Goal: Task Accomplishment & Management: Use online tool/utility

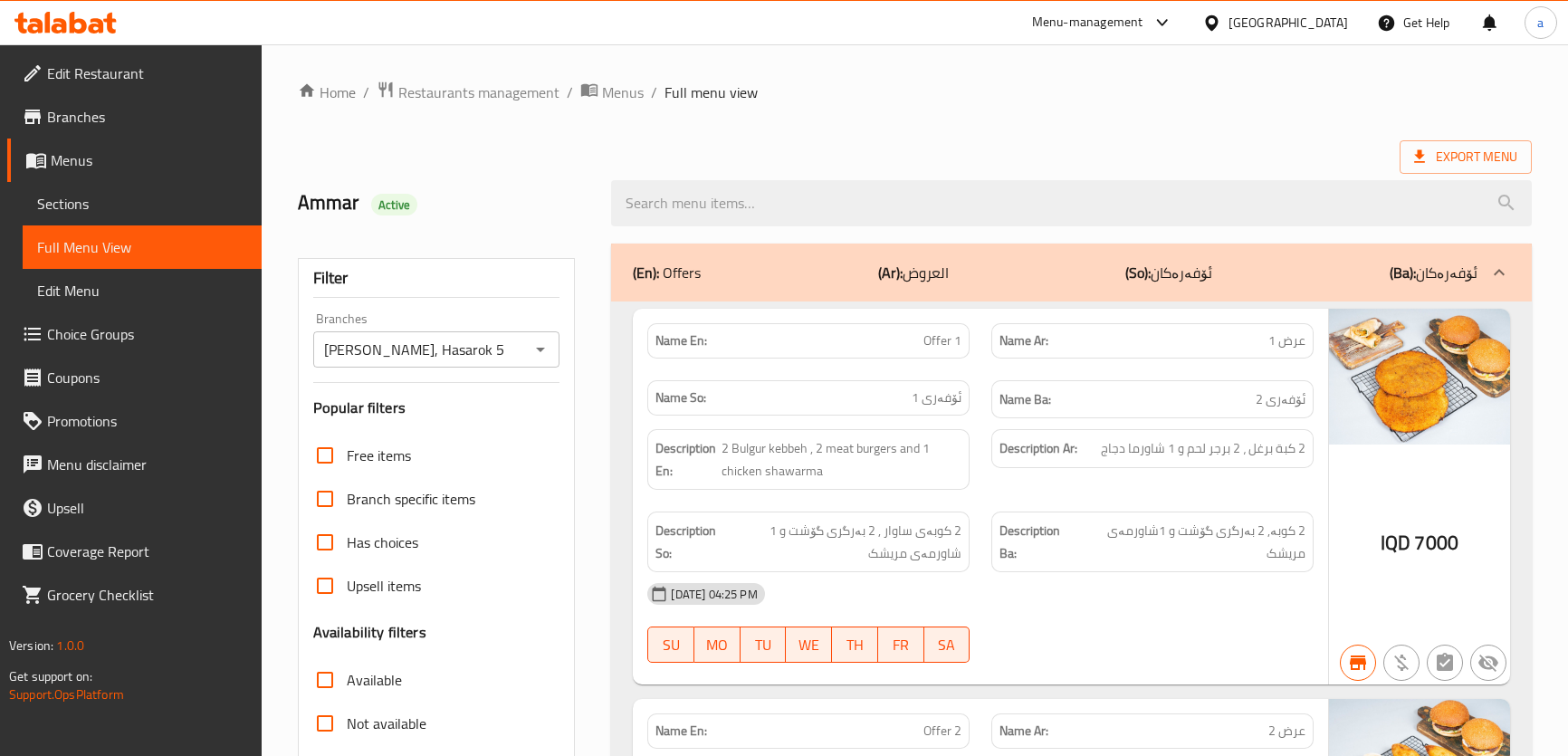
scroll to position [5294, 0]
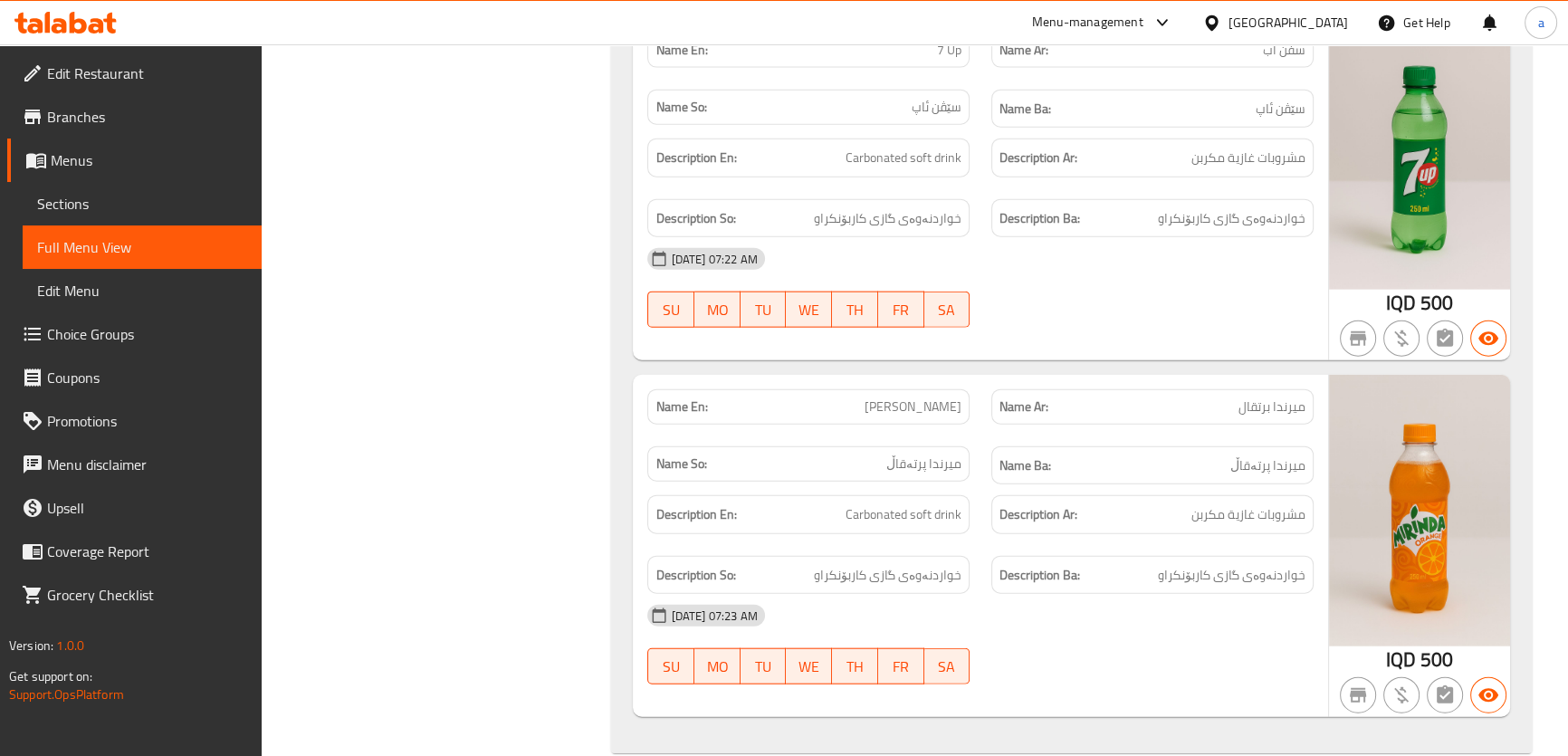
click at [74, 20] on icon at bounding box center [78, 23] width 17 height 22
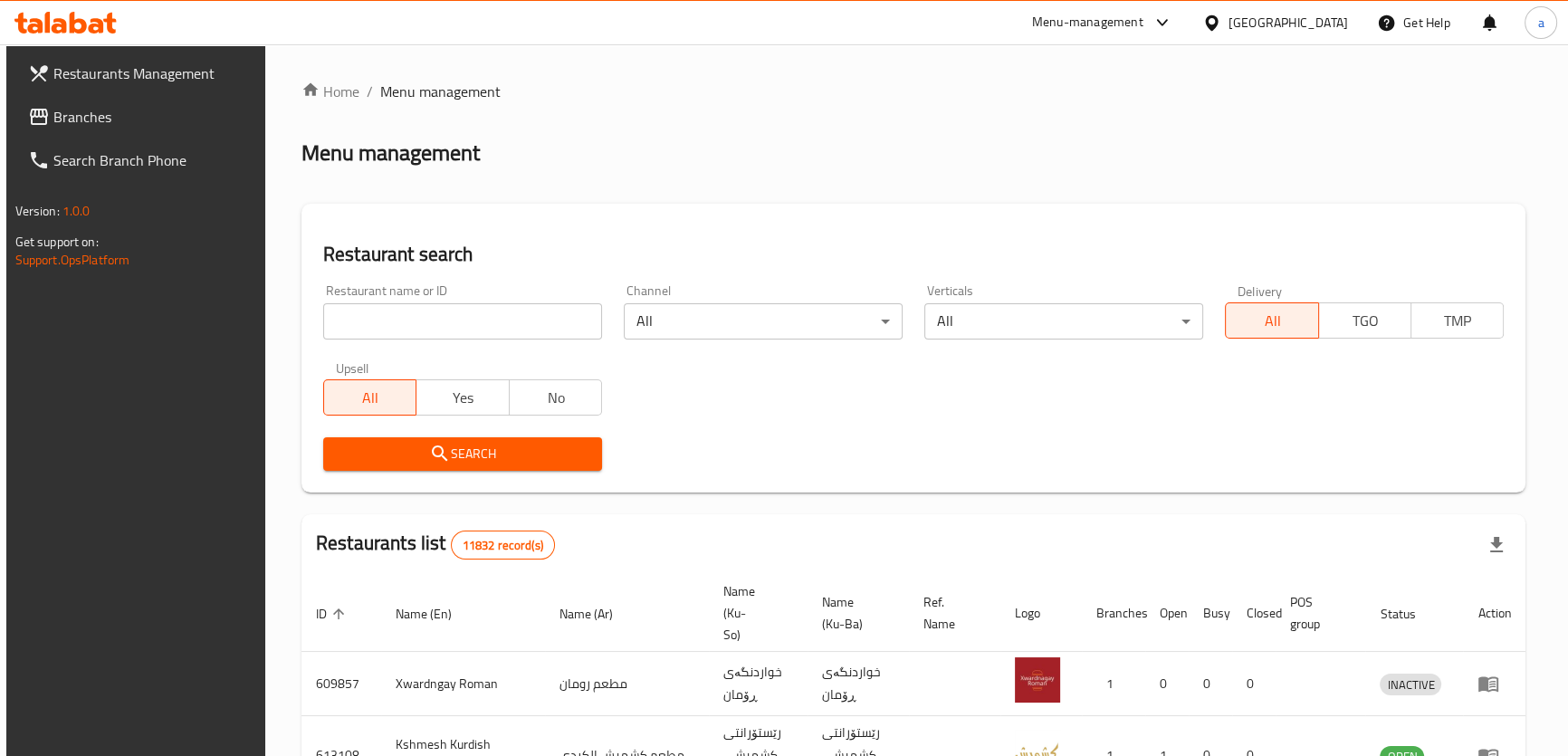
click at [477, 328] on input "search" at bounding box center [463, 321] width 279 height 36
paste input "775148"
type input "775148"
click at [527, 439] on button "Search" at bounding box center [463, 454] width 279 height 34
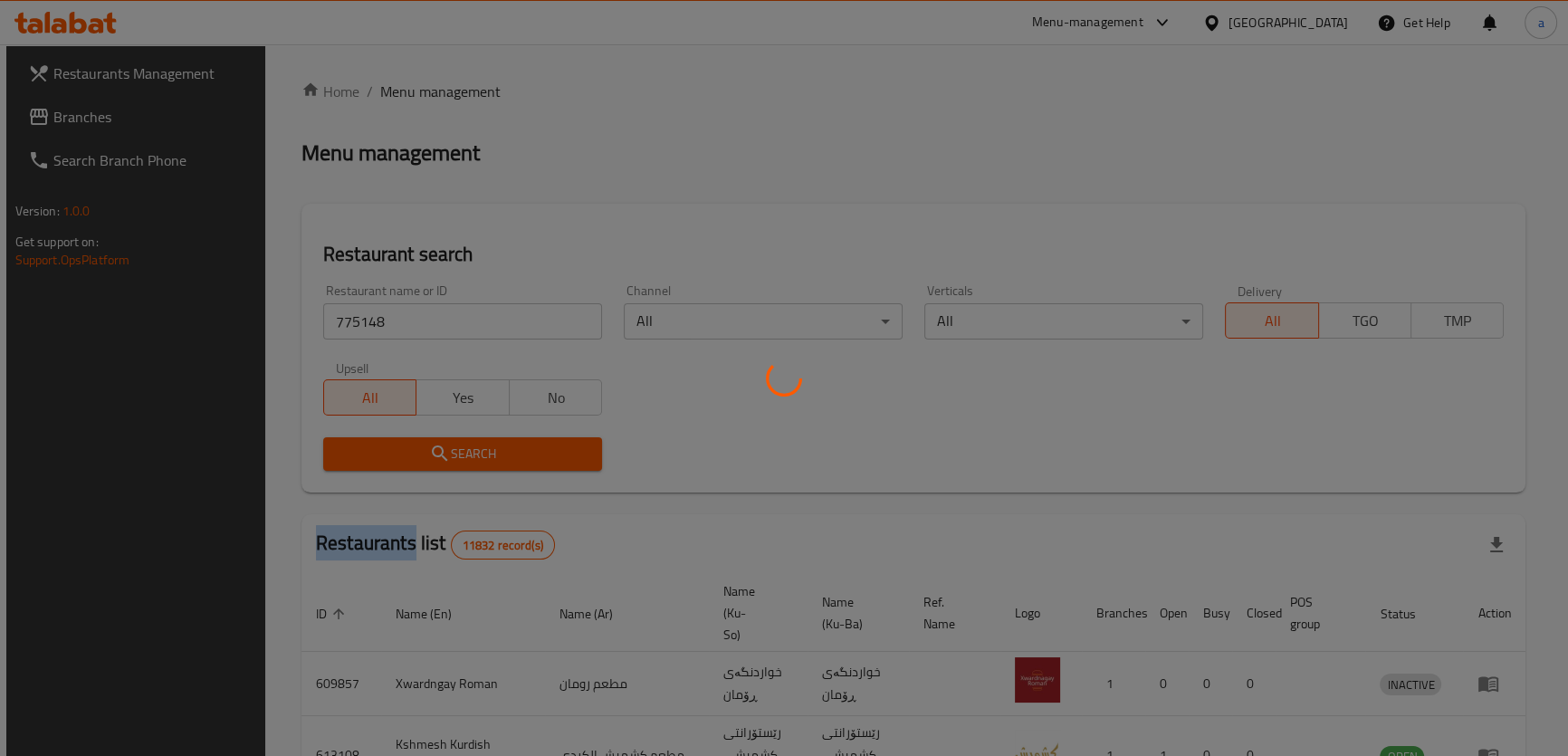
click at [527, 439] on div at bounding box center [784, 378] width 1568 height 756
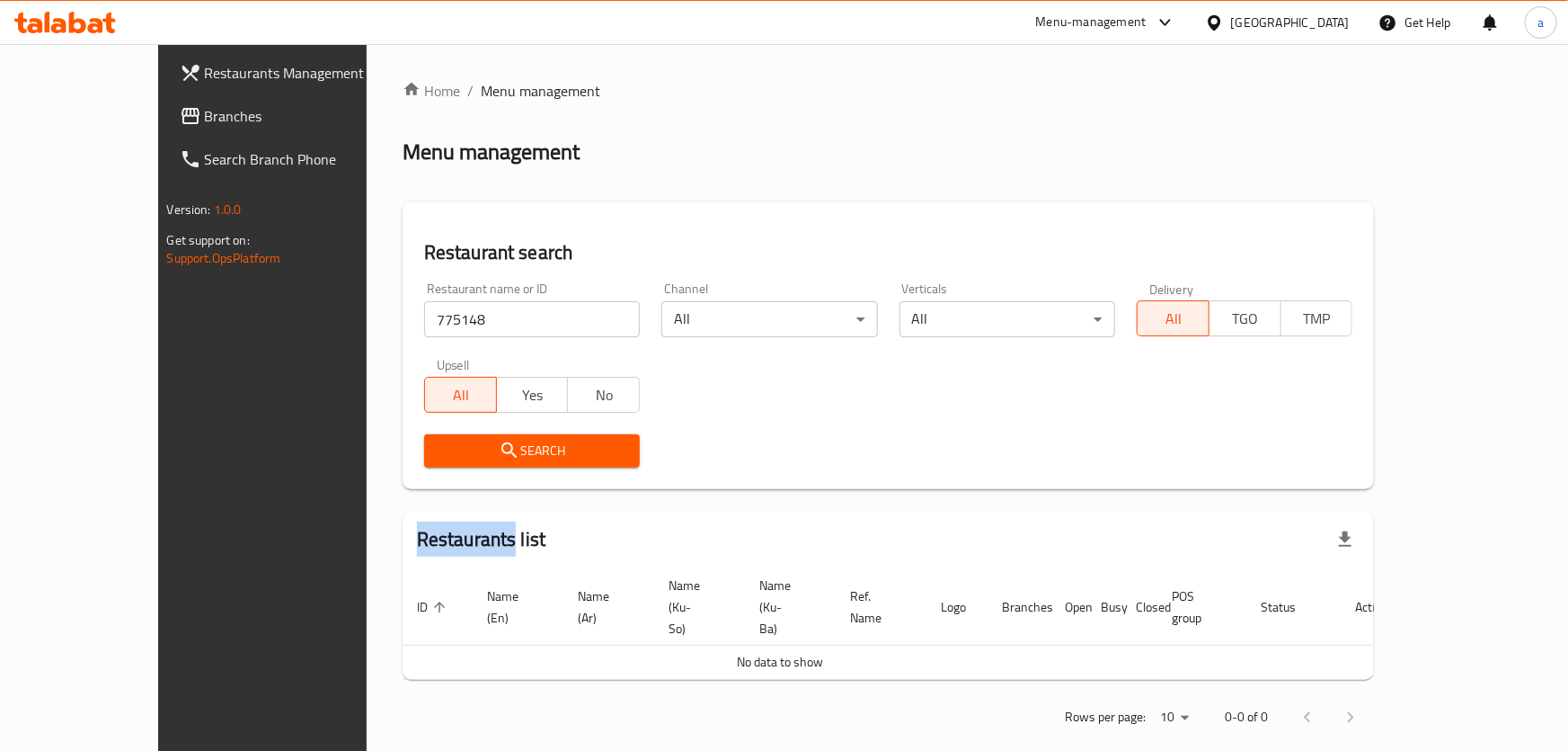
click at [525, 454] on span "Search" at bounding box center [532, 451] width 187 height 23
click at [205, 122] on span "Branches" at bounding box center [304, 116] width 201 height 22
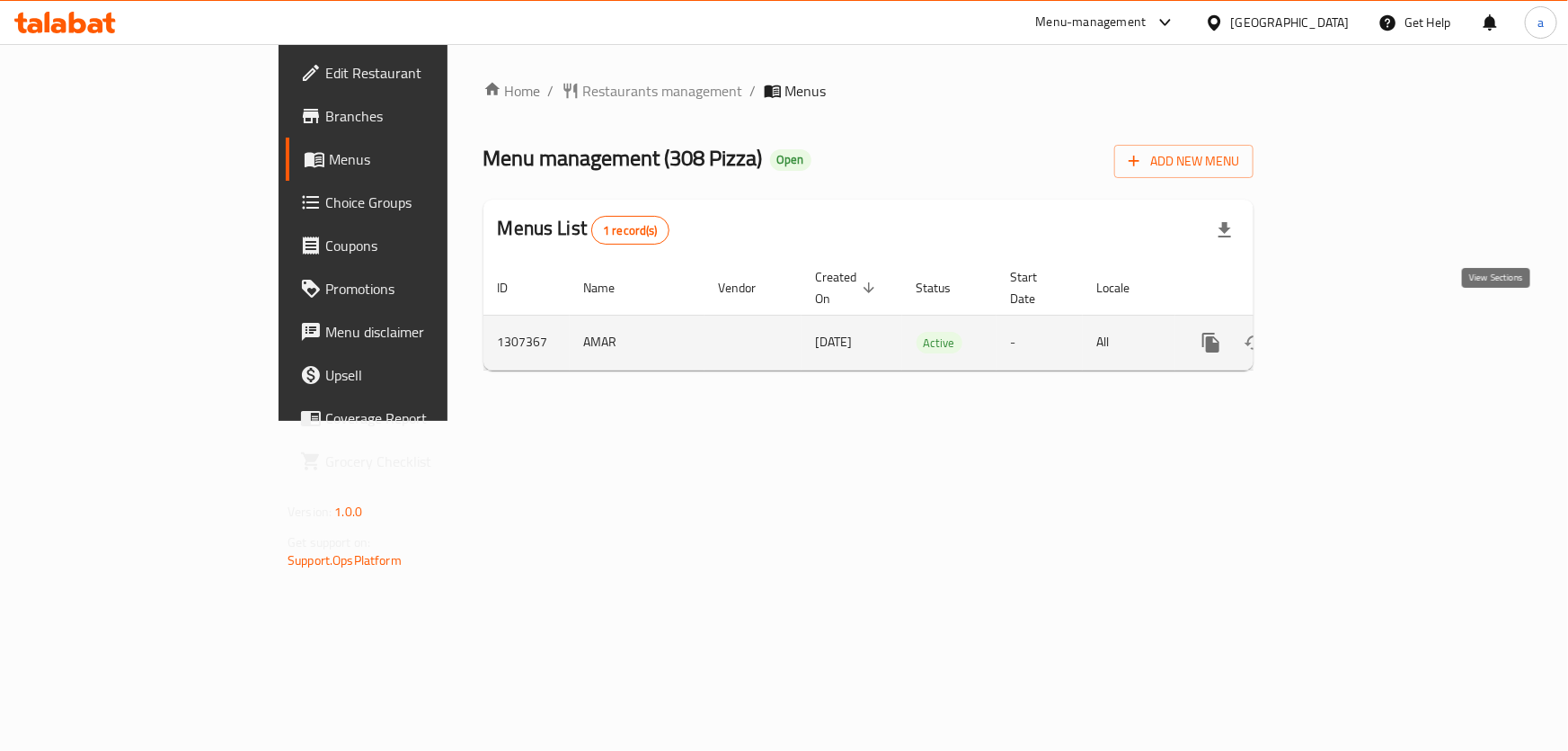
click at [1362, 321] on link "enhanced table" at bounding box center [1341, 343] width 43 height 43
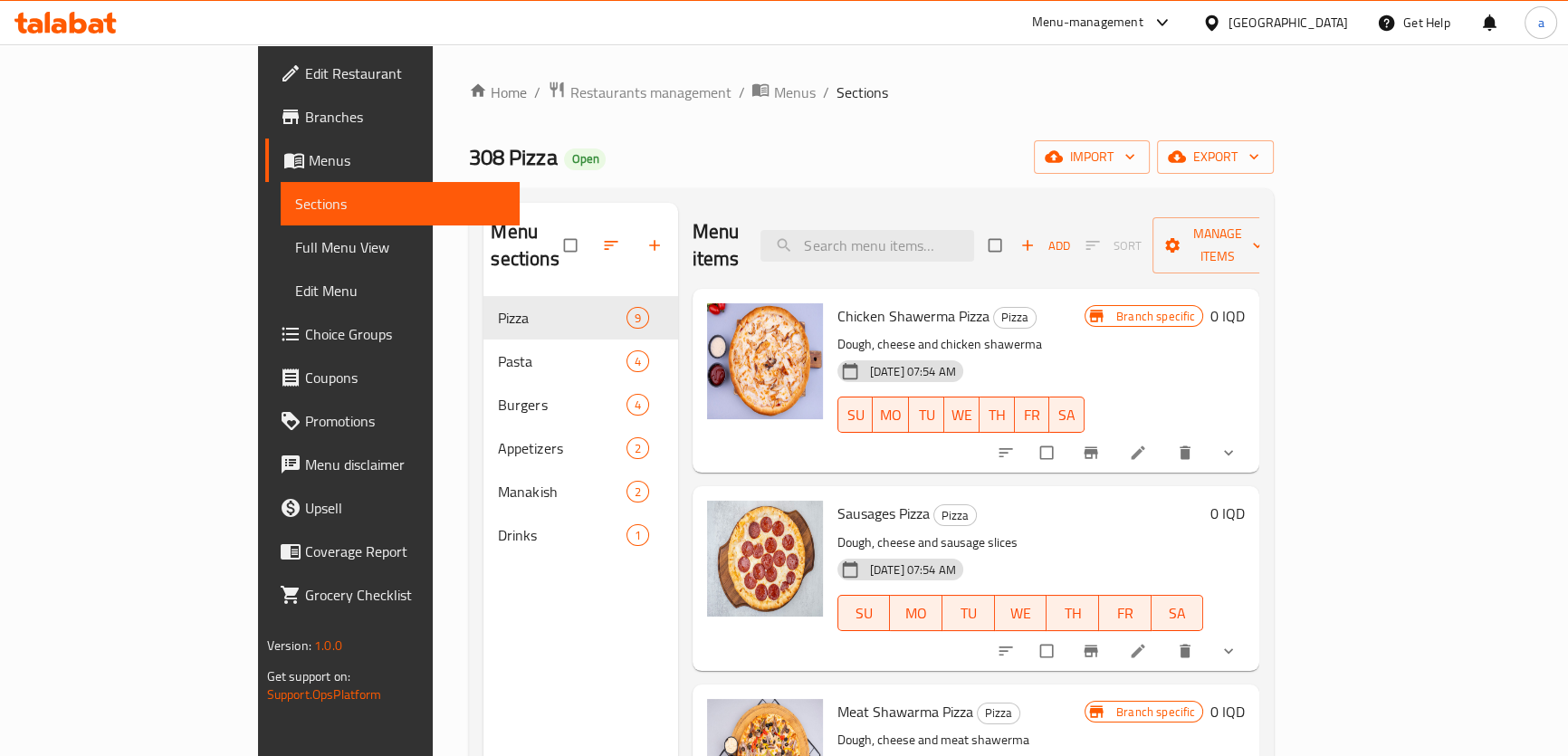
click at [295, 246] on span "Full Menu View" at bounding box center [400, 247] width 210 height 22
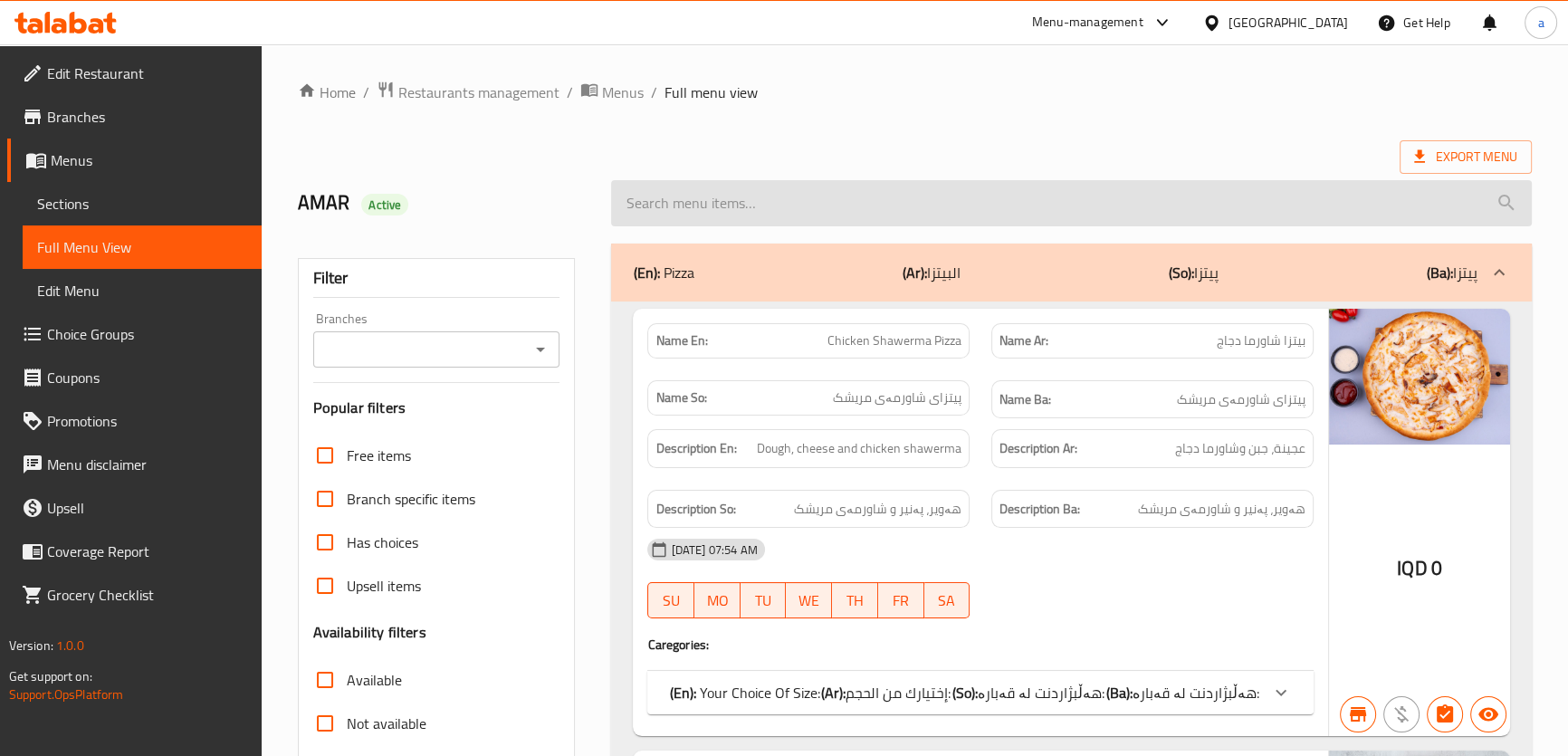
click at [857, 219] on input "search" at bounding box center [1071, 203] width 919 height 46
paste input "Pepperoni Pizza"
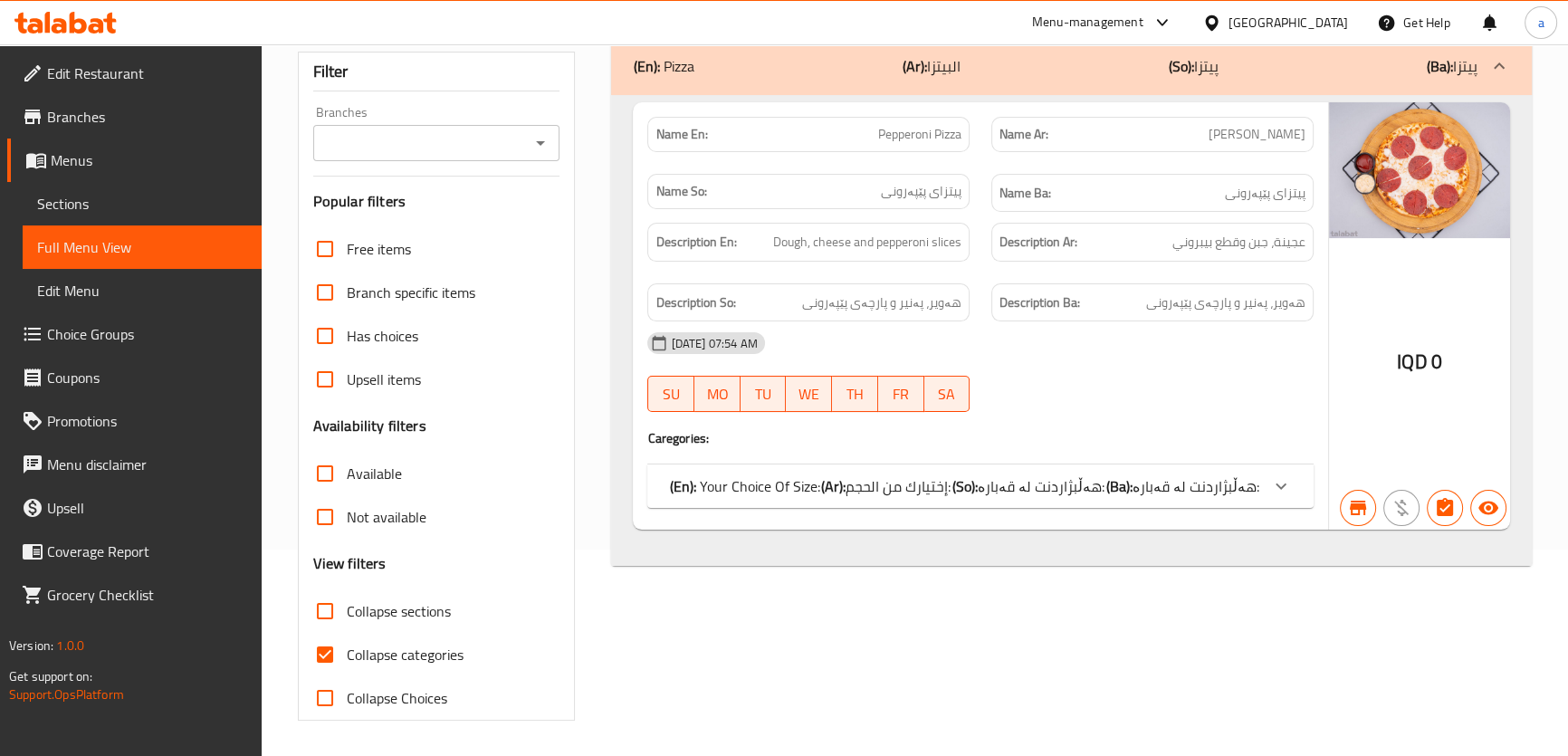
type input "Pepperoni Pizza"
click at [1164, 468] on div "(En): Your Choice Of Size: (Ar): إختيارك من الحجم: (So): هەڵبژاردنت لە قەبارە: …" at bounding box center [979, 486] width 666 height 44
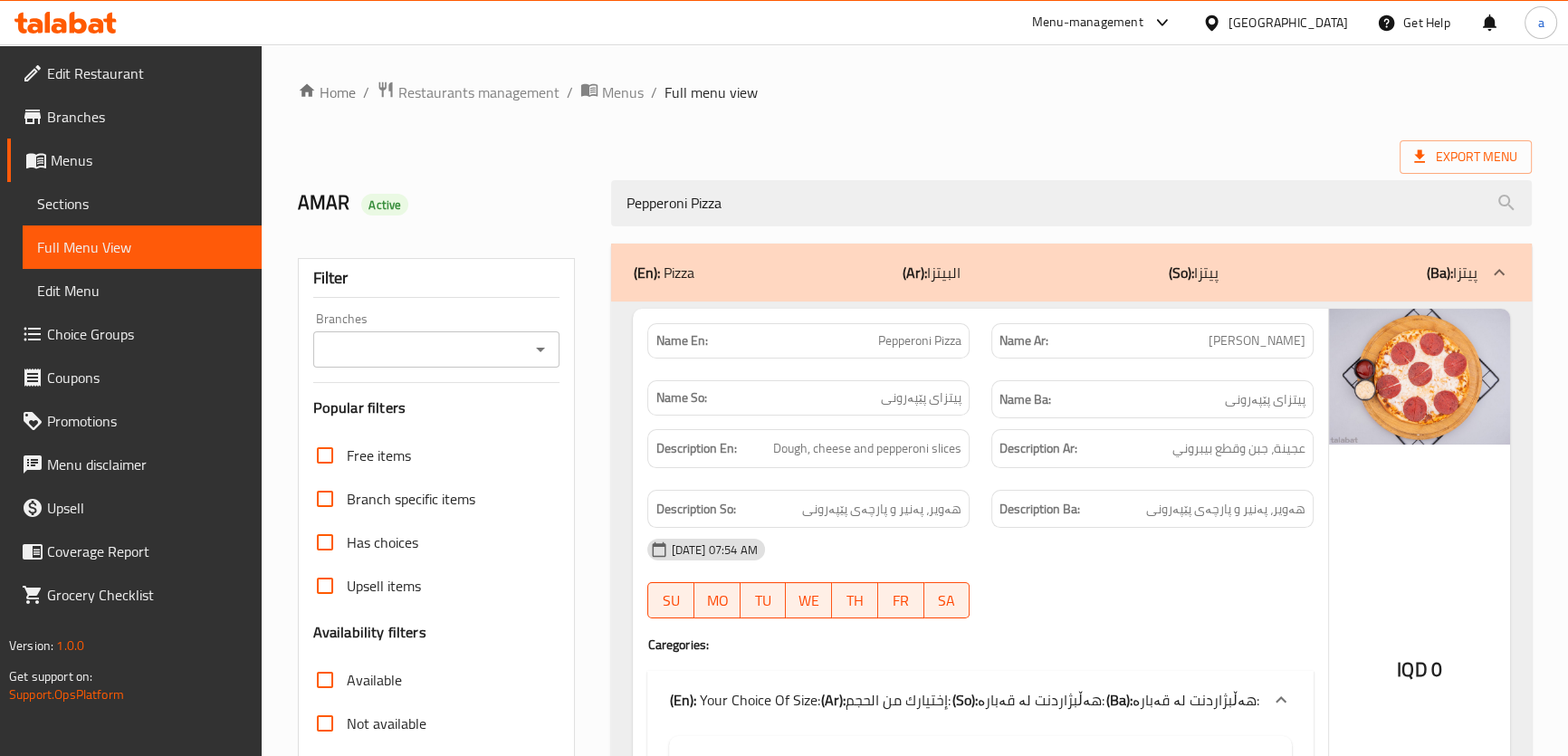
click at [550, 353] on icon "Open" at bounding box center [540, 349] width 22 height 22
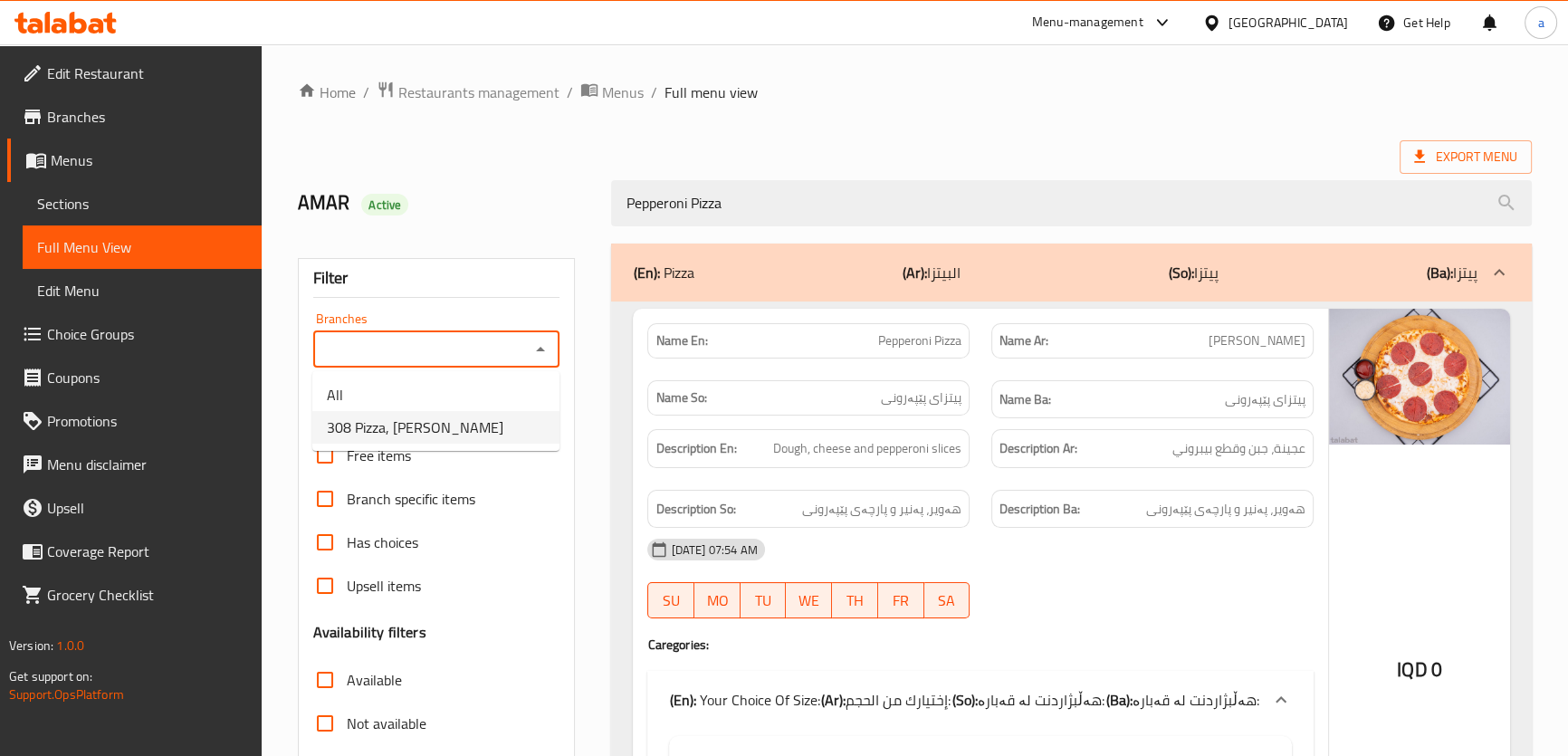
click at [482, 419] on li "308 Pizza, [PERSON_NAME]" at bounding box center [436, 427] width 247 height 33
type input "308 Pizza, [PERSON_NAME]"
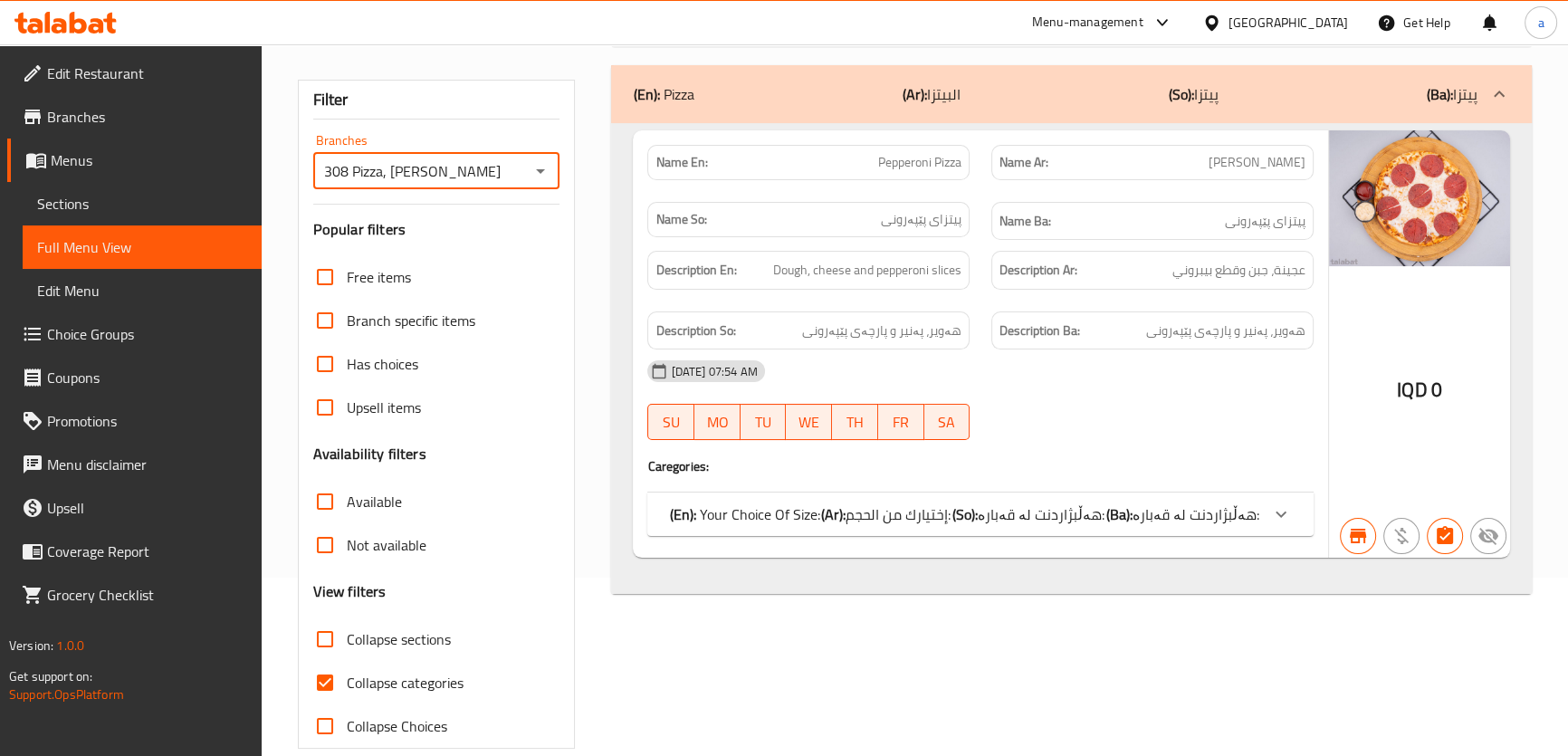
scroll to position [206, 0]
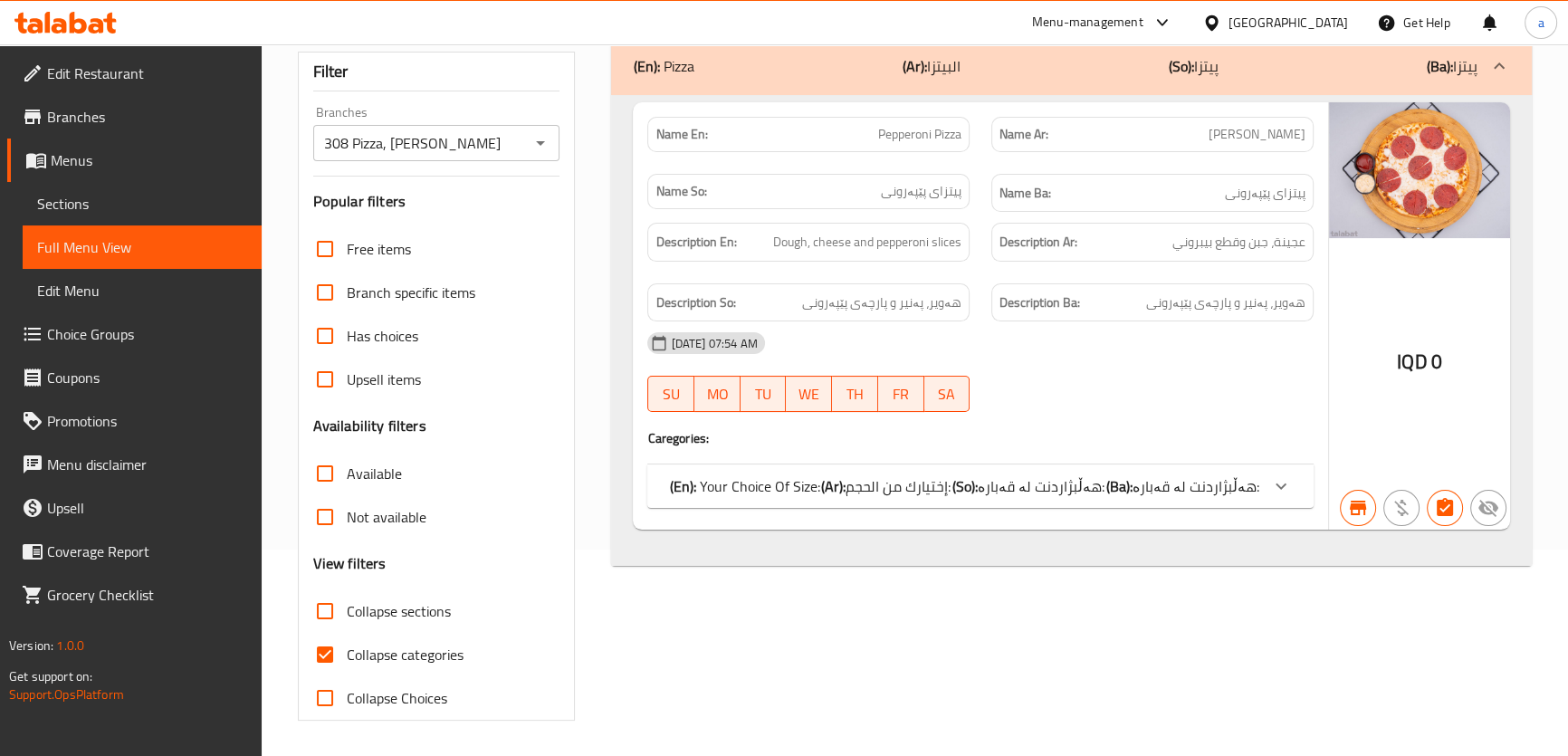
click at [962, 497] on div "(En): Your Choice Of Size: (Ar): إختيارك من الحجم: (So): هەڵبژاردنت لە قەبارە: …" at bounding box center [979, 486] width 666 height 44
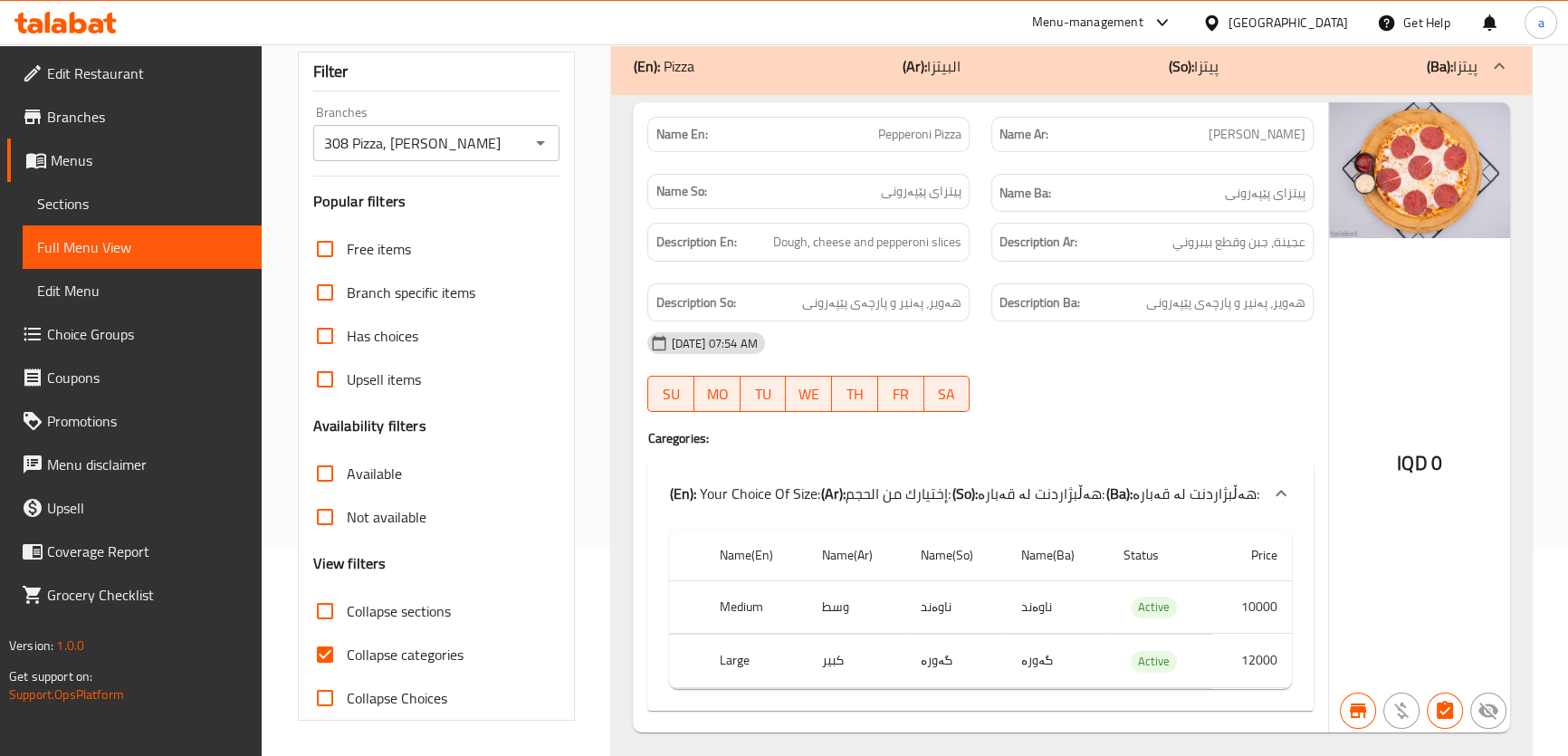
scroll to position [0, 0]
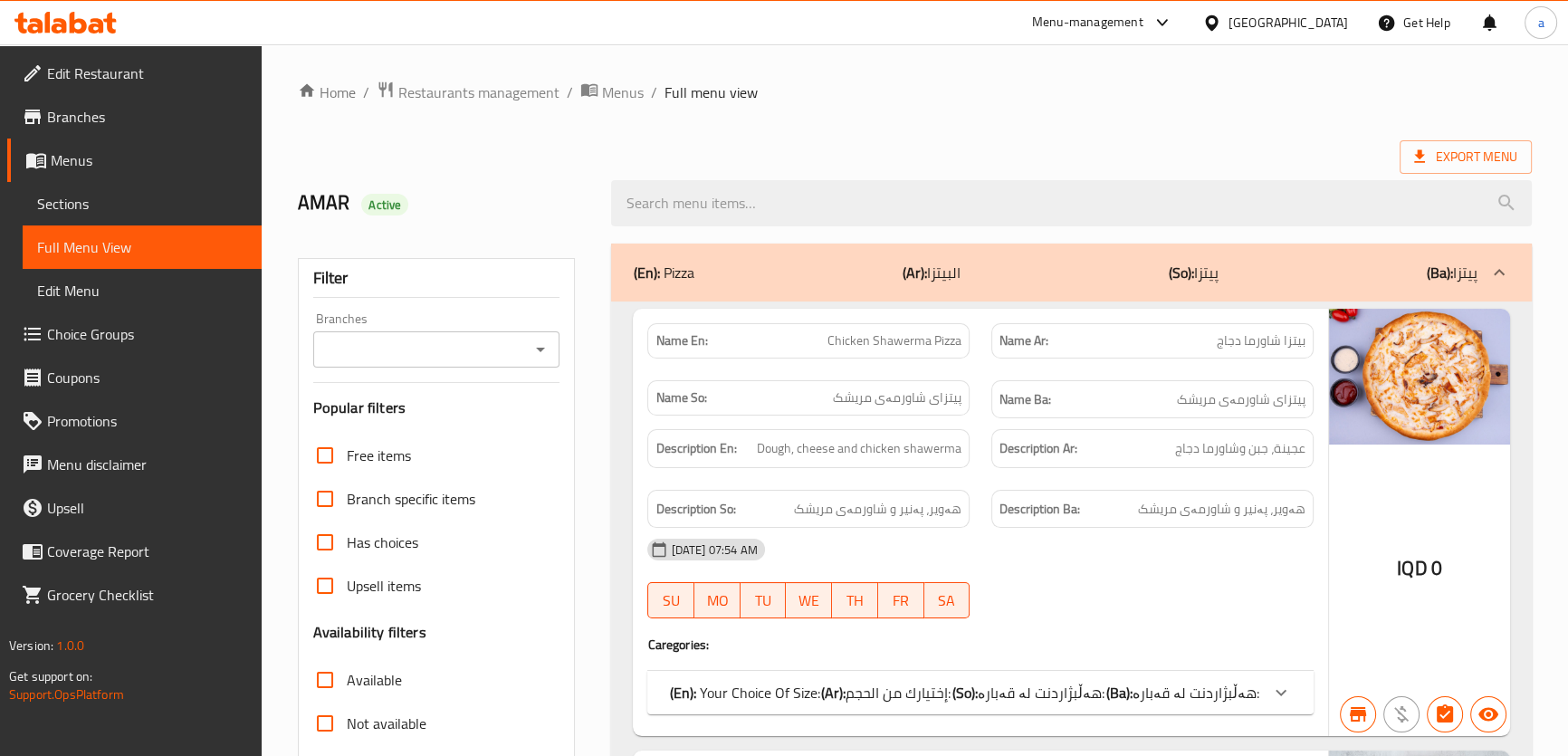
click at [527, 343] on div at bounding box center [539, 348] width 24 height 25
click at [534, 349] on icon "Open" at bounding box center [540, 349] width 22 height 22
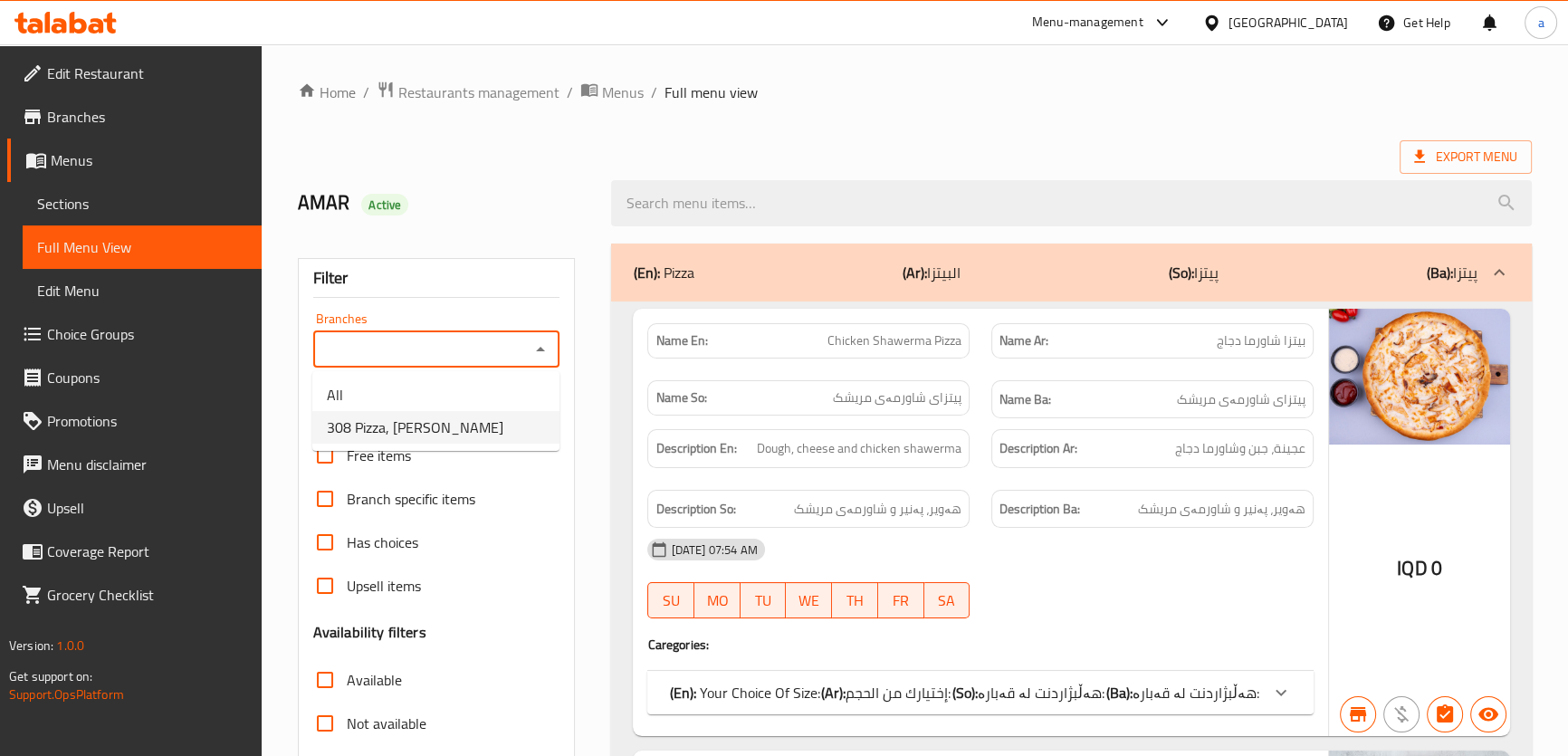
click at [496, 416] on li "308 Pizza, Al aathameya" at bounding box center [436, 427] width 247 height 33
type input "308 Pizza, Al aathameya"
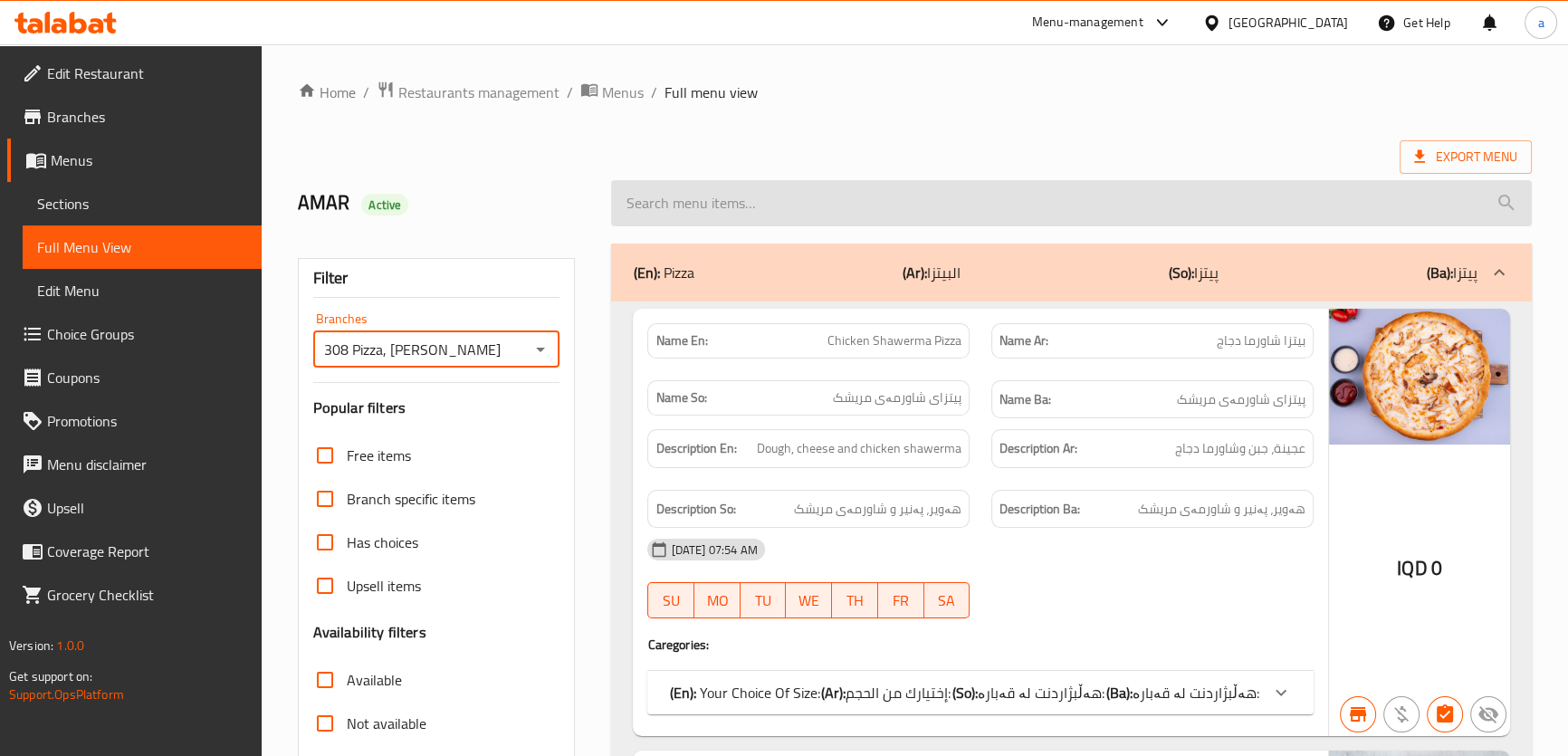
click at [780, 190] on input "search" at bounding box center [1071, 203] width 919 height 46
paste input "Pepperoni Pizza"
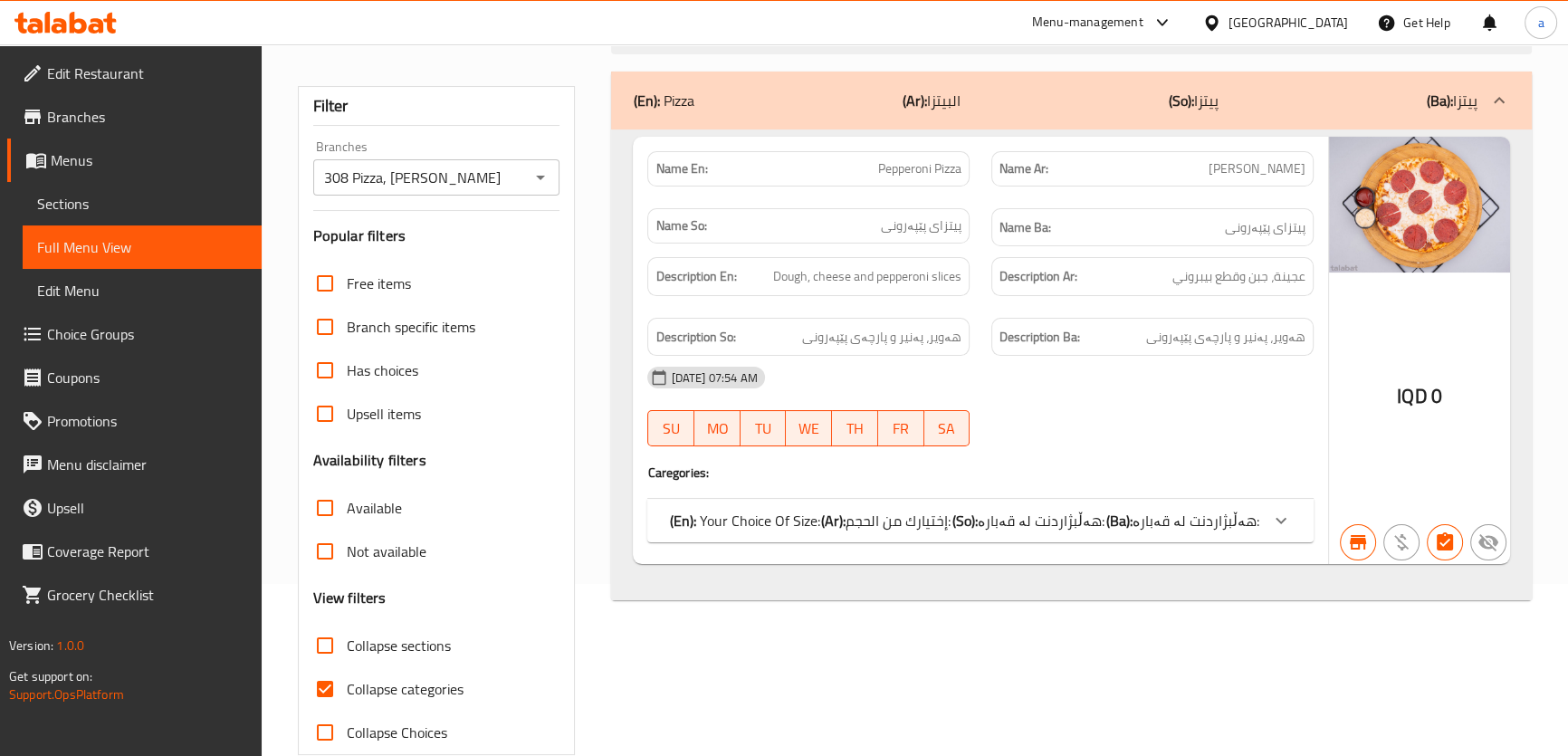
scroll to position [206, 0]
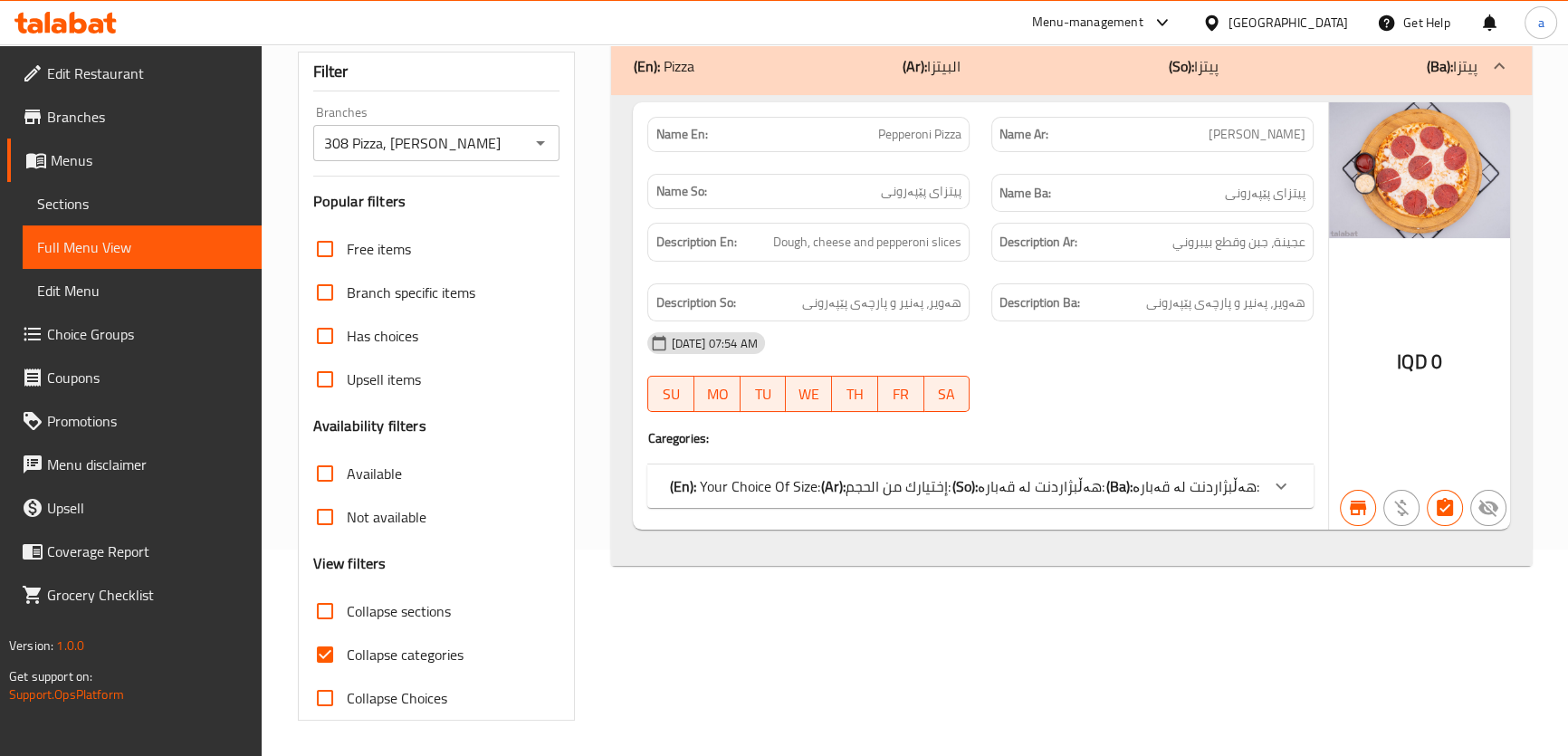
type input "Pepperoni Pizza"
click at [409, 648] on span "Collapse categories" at bounding box center [404, 655] width 116 height 22
click at [346, 648] on input "Collapse categories" at bounding box center [325, 655] width 44 height 44
checkbox input "false"
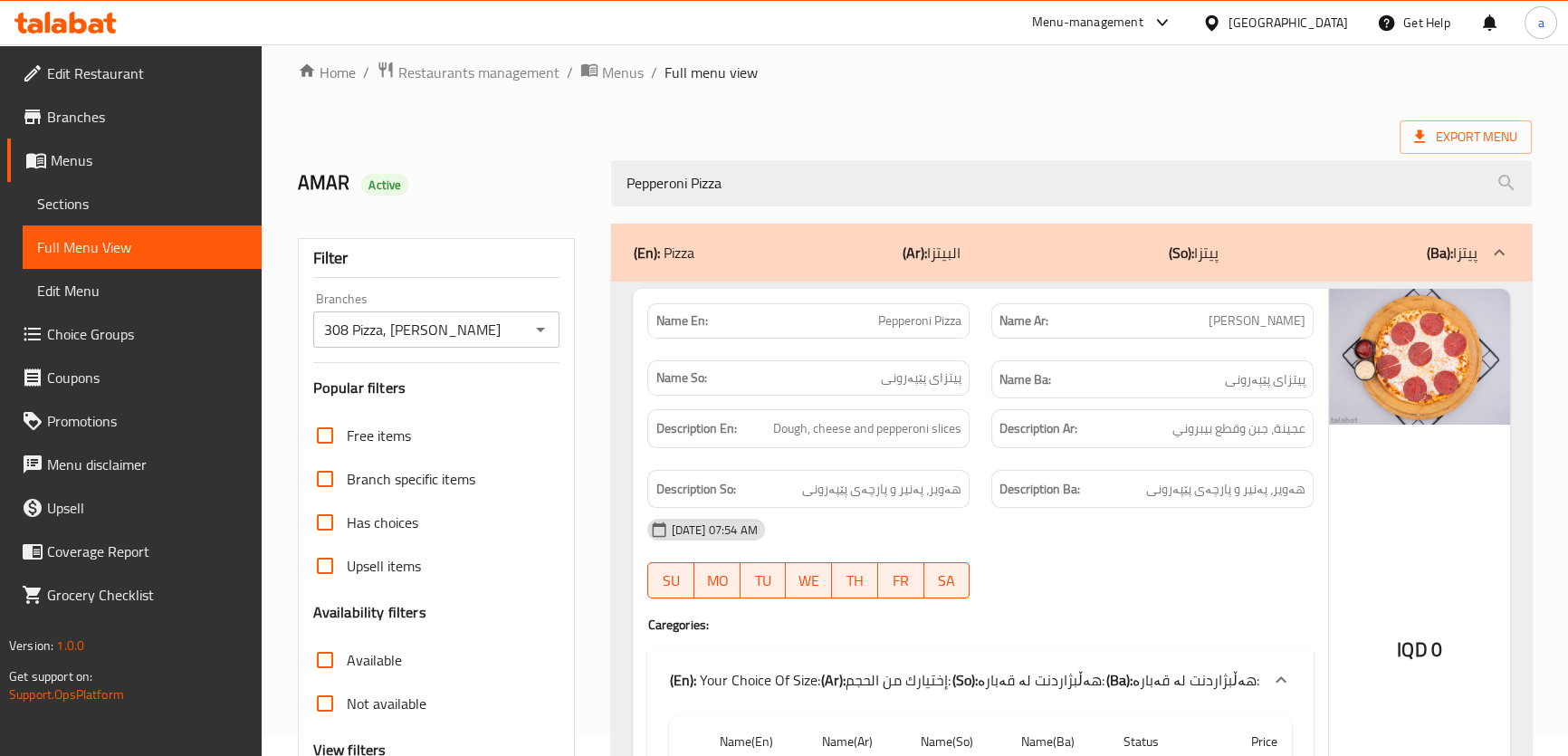
scroll to position [0, 0]
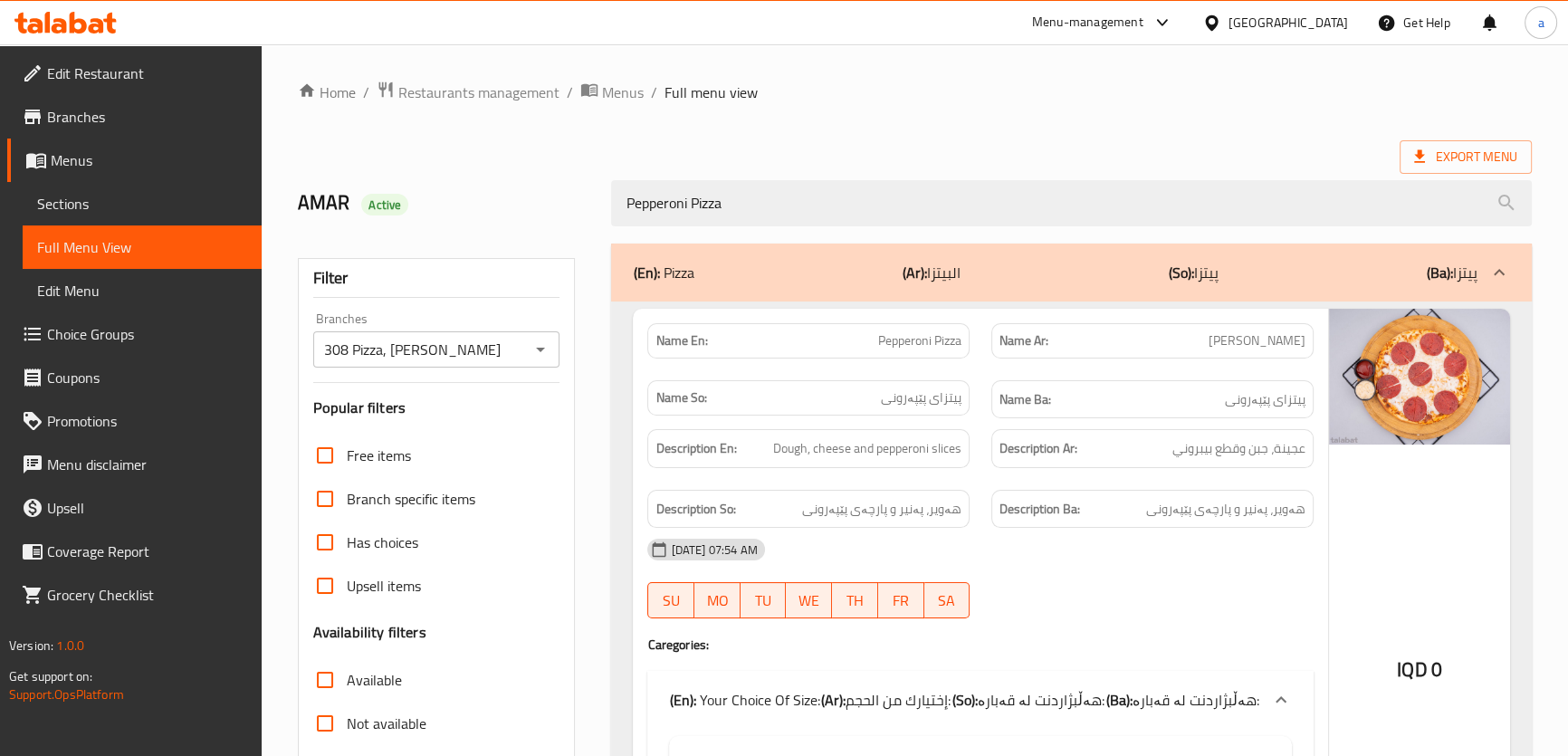
drag, startPoint x: 760, startPoint y: 211, endPoint x: 552, endPoint y: 218, distance: 208.1
click at [561, 218] on div "AMAR Active Pepperoni Pizza" at bounding box center [914, 203] width 1256 height 81
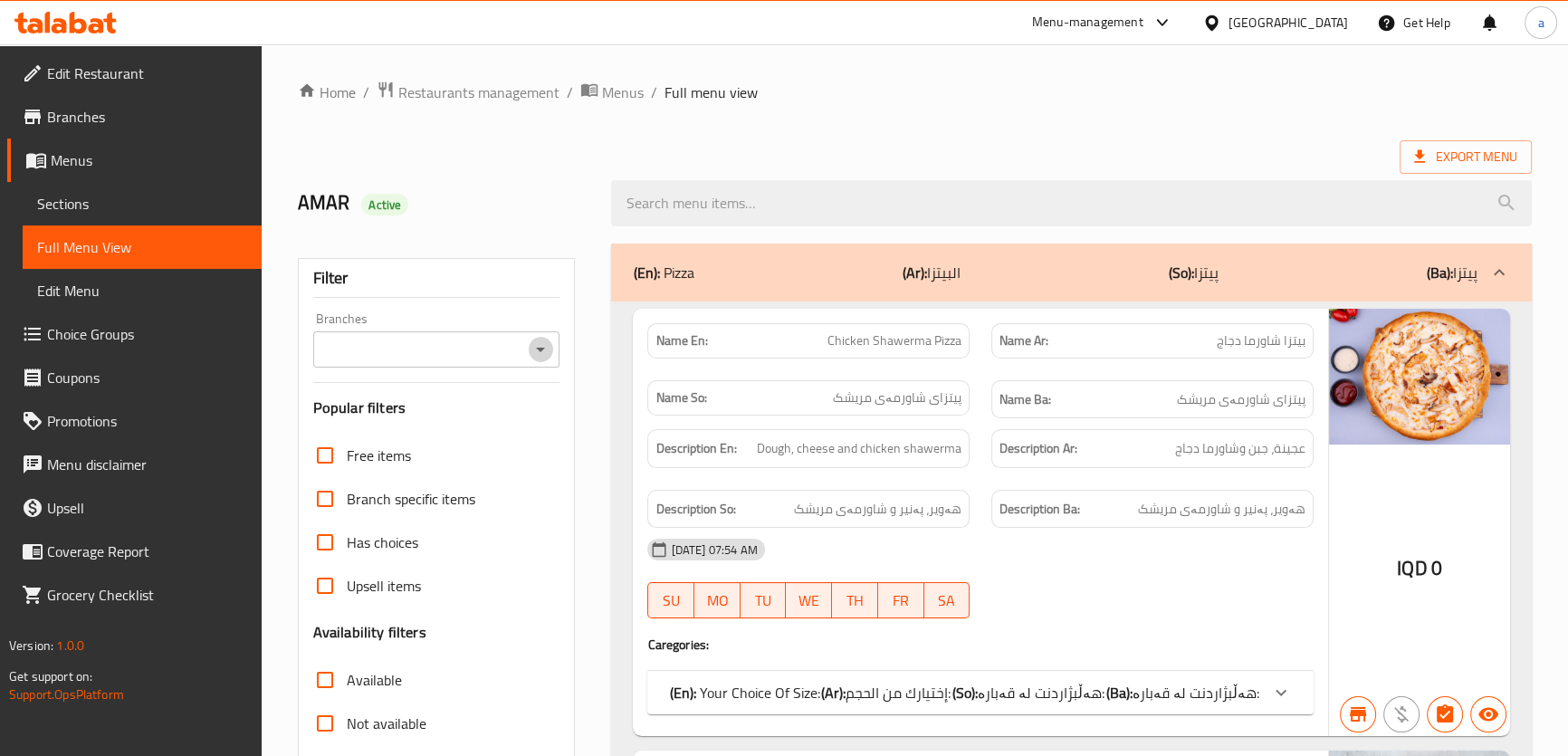
click at [546, 351] on icon "Open" at bounding box center [540, 349] width 22 height 22
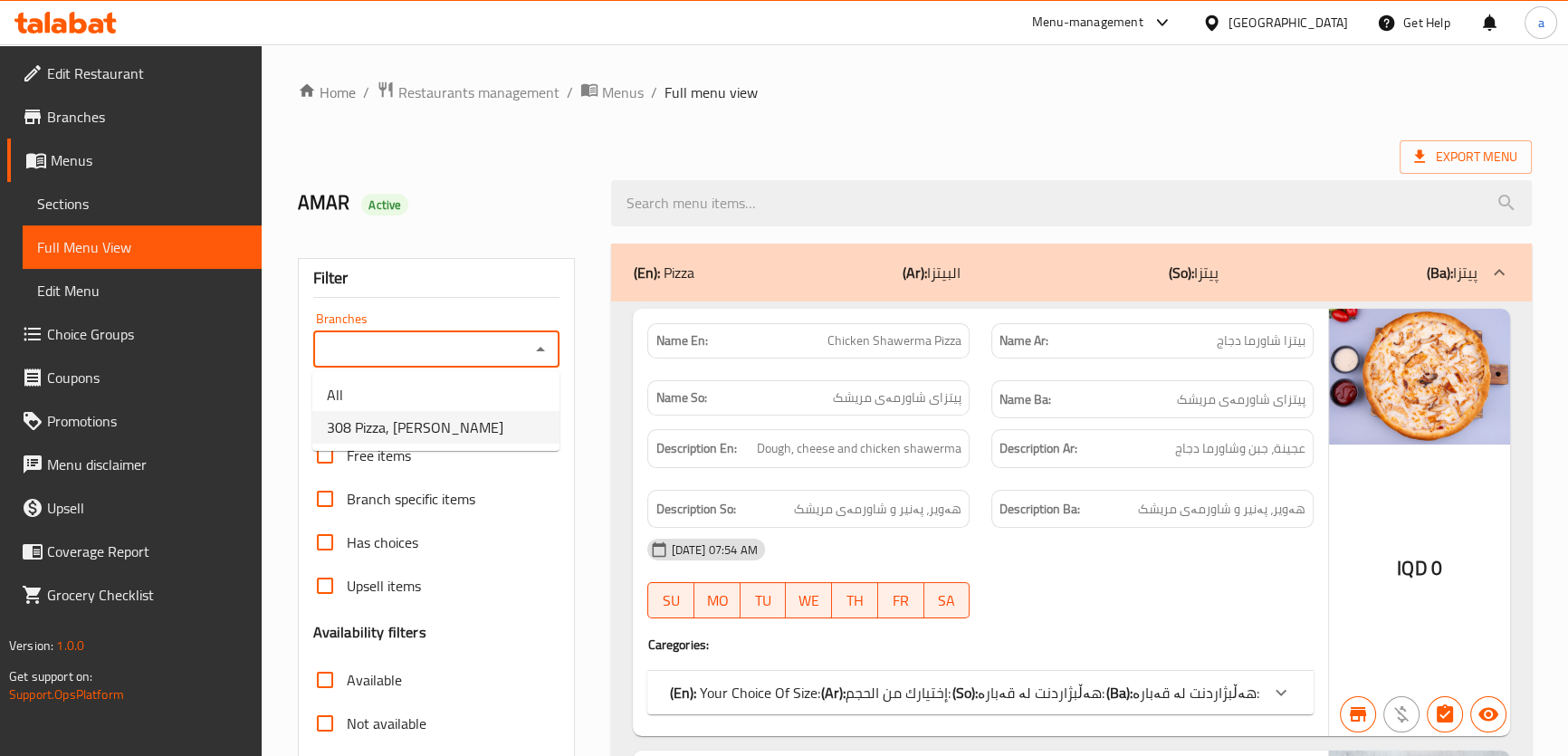
click at [462, 420] on span "308 Pizza, [PERSON_NAME]" at bounding box center [414, 427] width 176 height 22
type input "308 Pizza, [PERSON_NAME]"
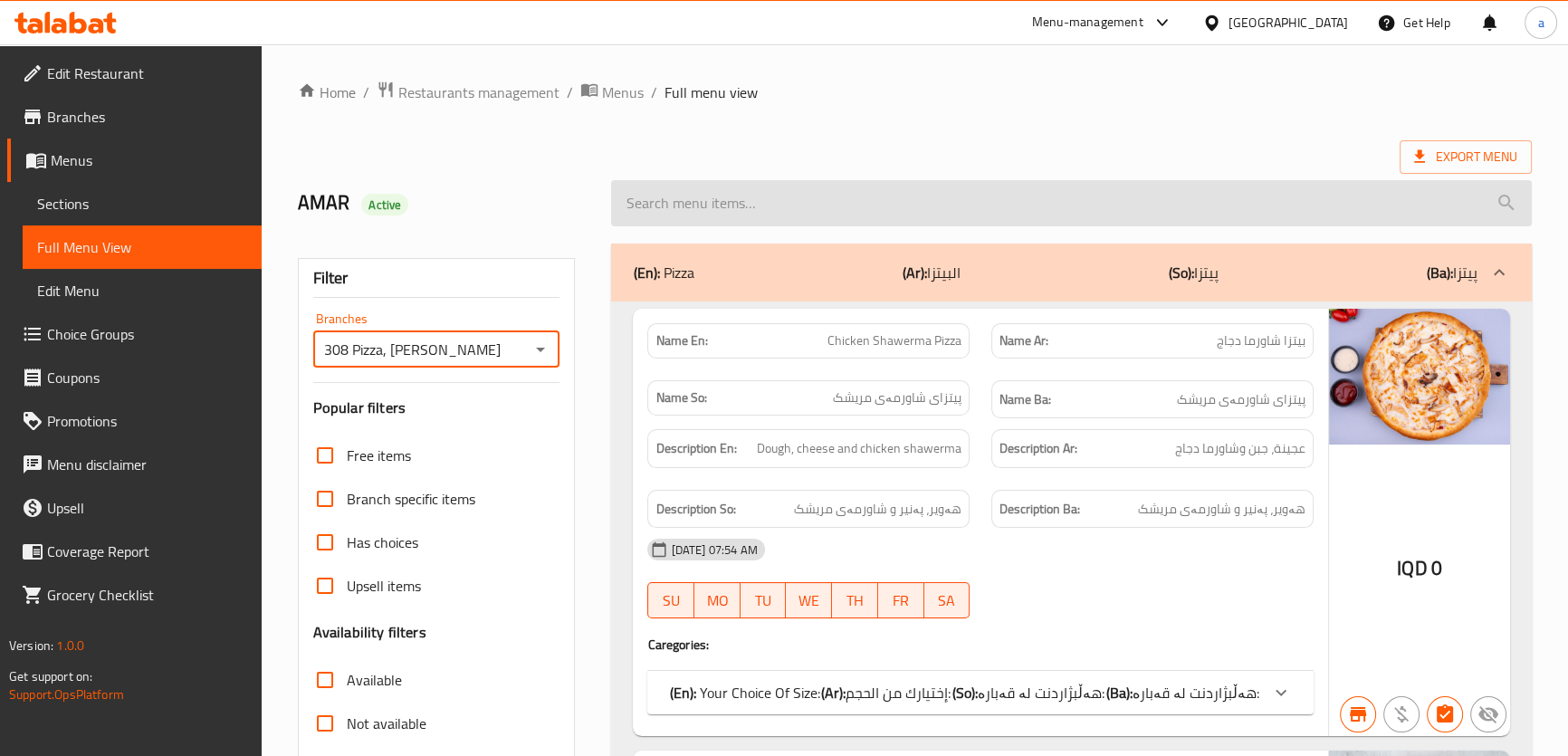
click at [822, 206] on input "search" at bounding box center [1071, 203] width 919 height 46
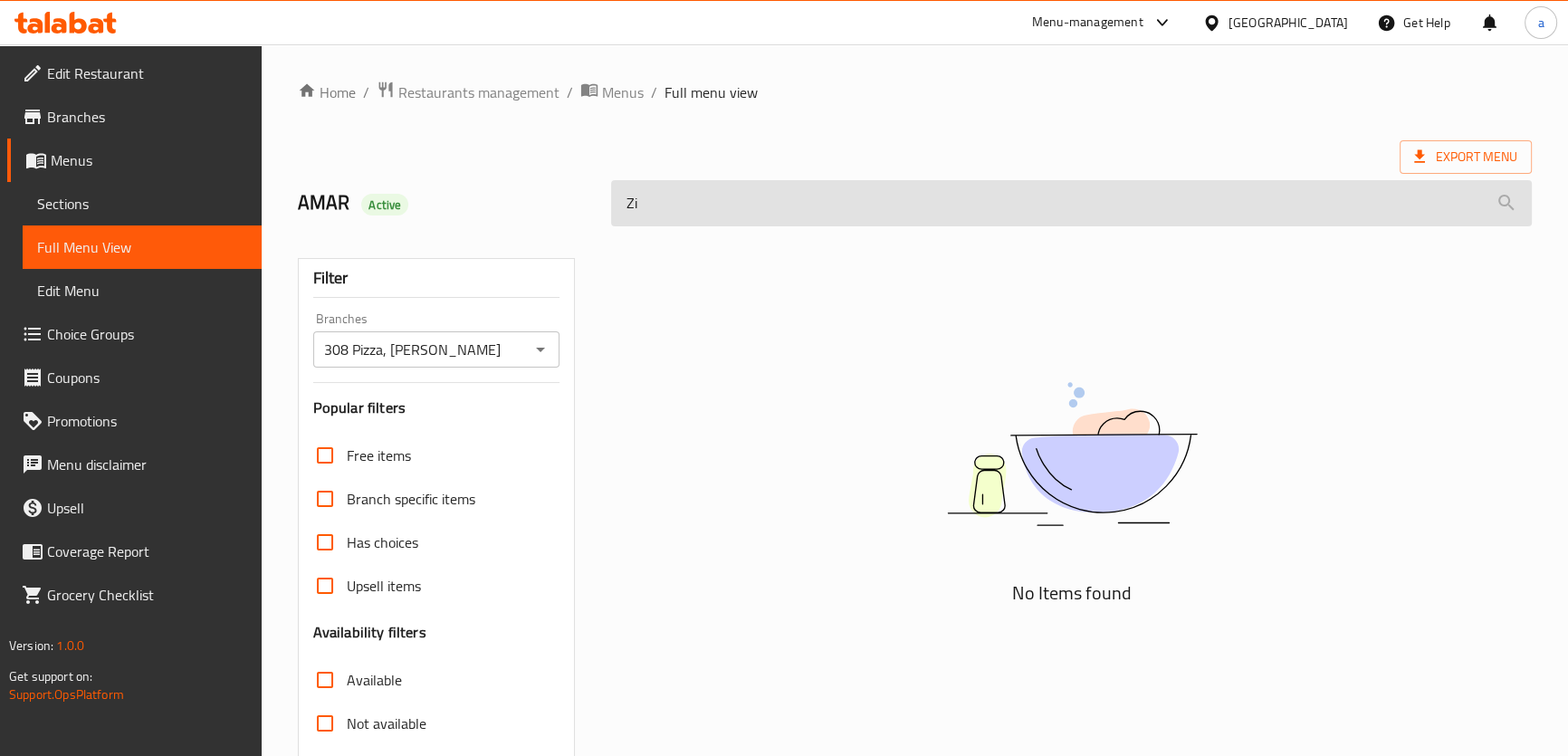
type input "Z"
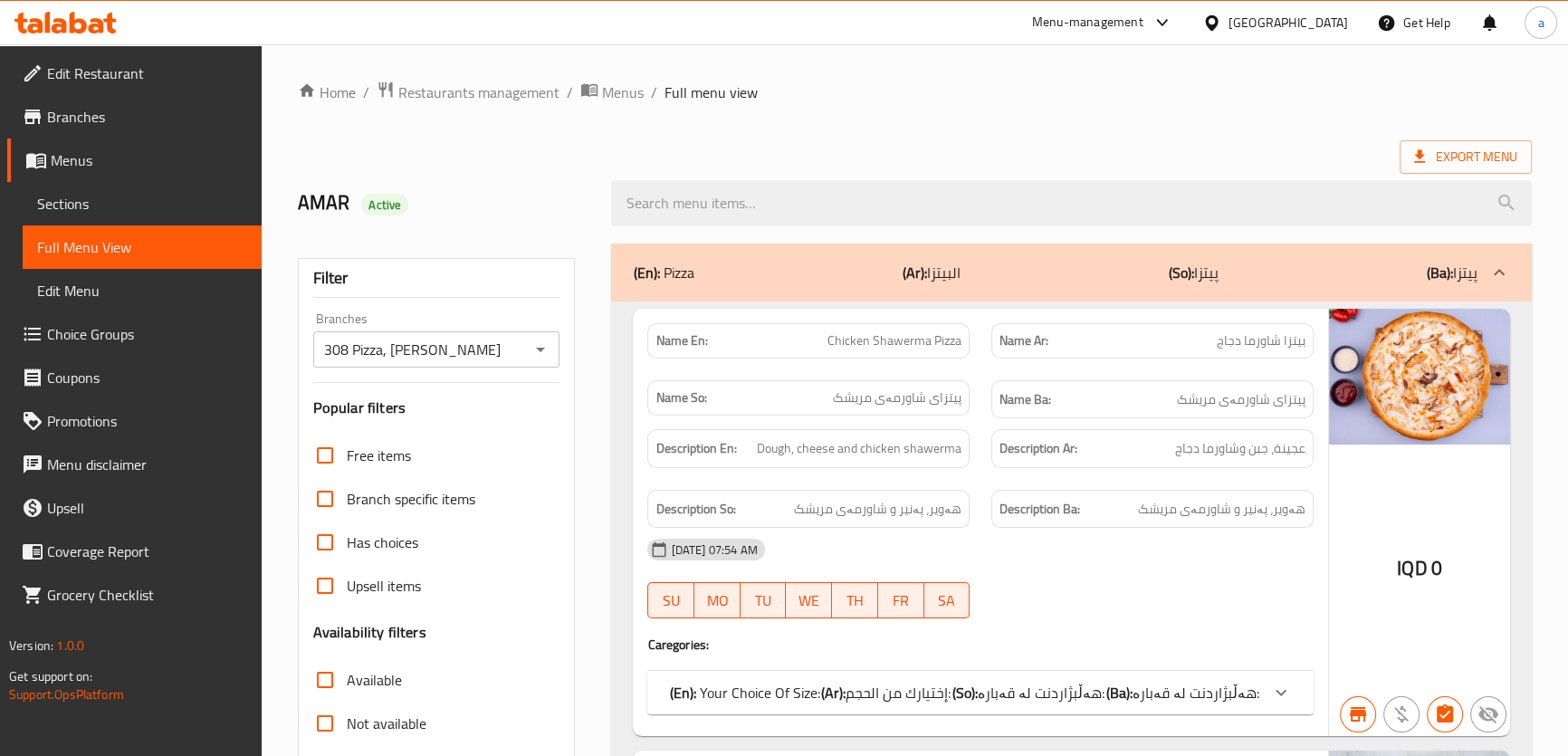
type input "z"
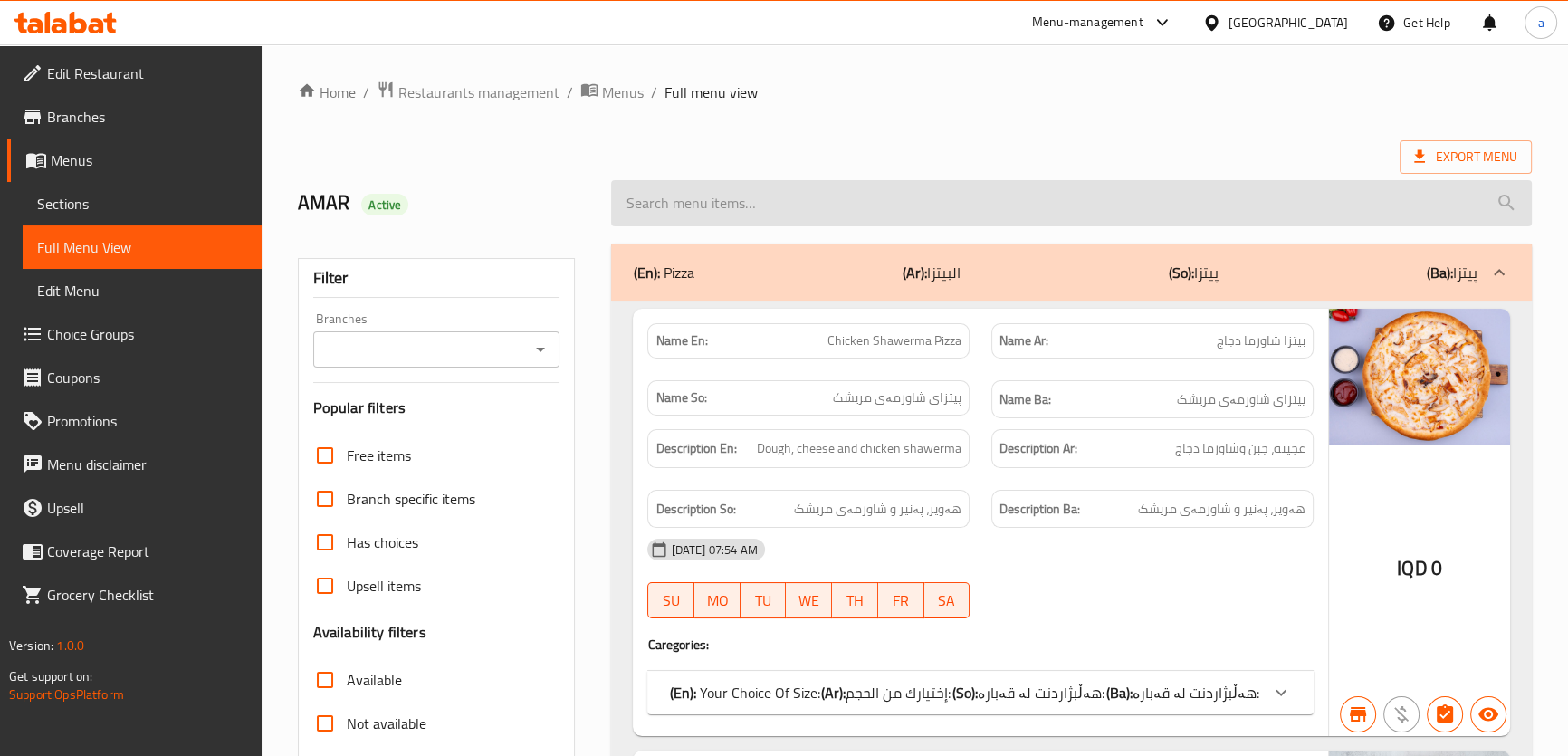
drag, startPoint x: 658, startPoint y: 175, endPoint x: 655, endPoint y: 187, distance: 12.4
click at [657, 178] on div at bounding box center [1071, 203] width 941 height 68
click at [655, 187] on input "search" at bounding box center [1071, 203] width 919 height 46
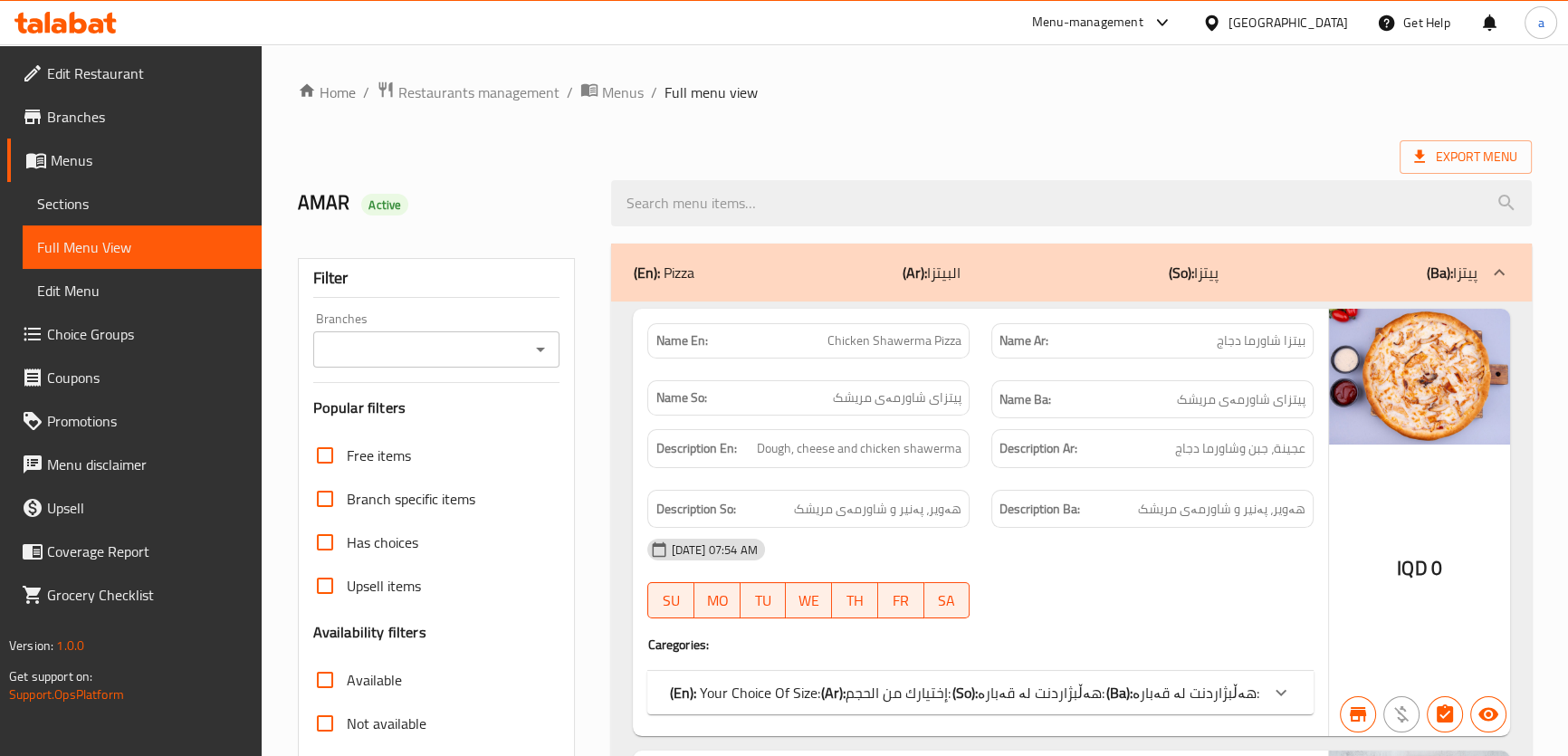
click at [530, 360] on div at bounding box center [539, 348] width 24 height 25
click at [550, 339] on icon "Open" at bounding box center [540, 349] width 22 height 22
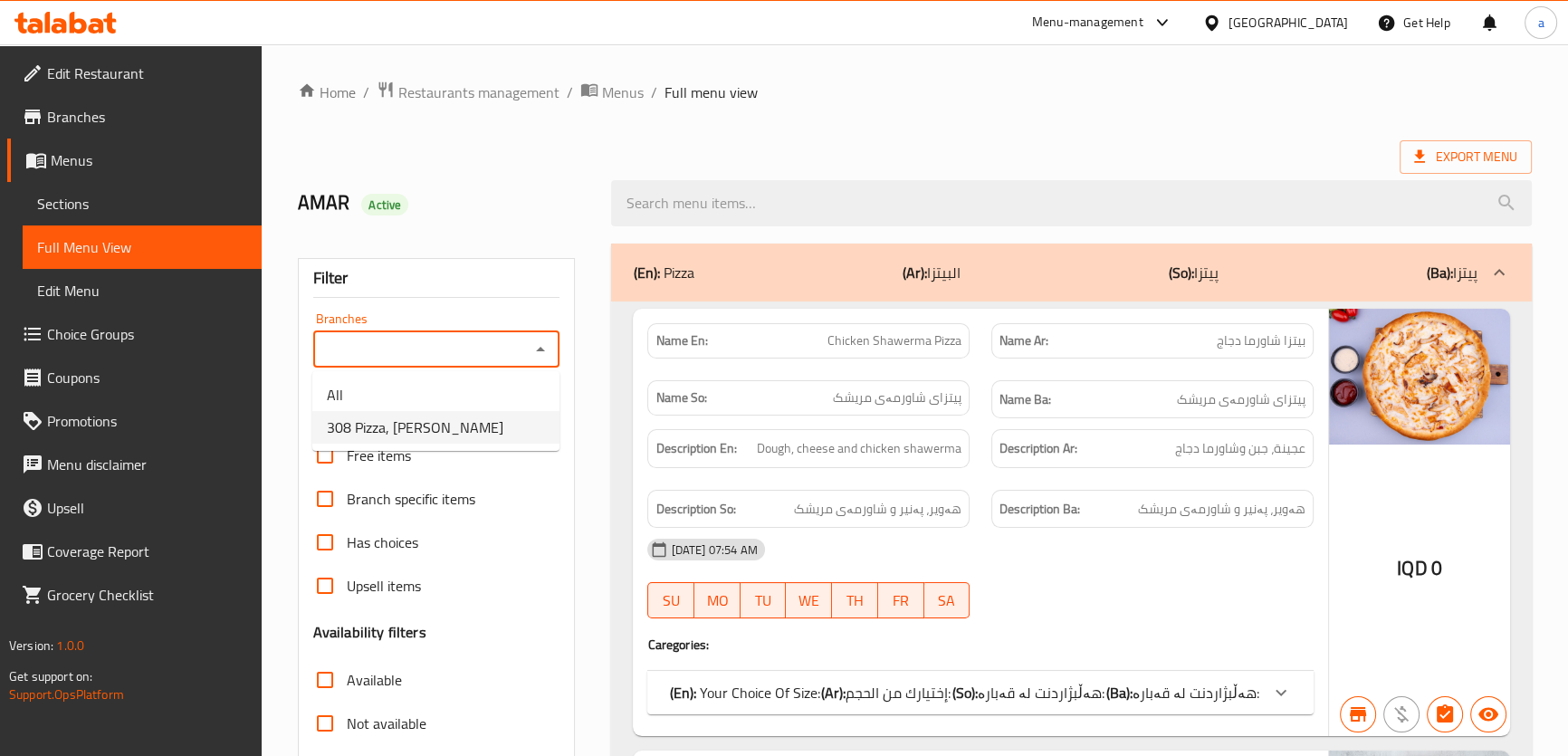
click at [494, 428] on li "308 Pizza, Al aathameya" at bounding box center [436, 427] width 247 height 33
type input "308 Pizza, Al aathameya"
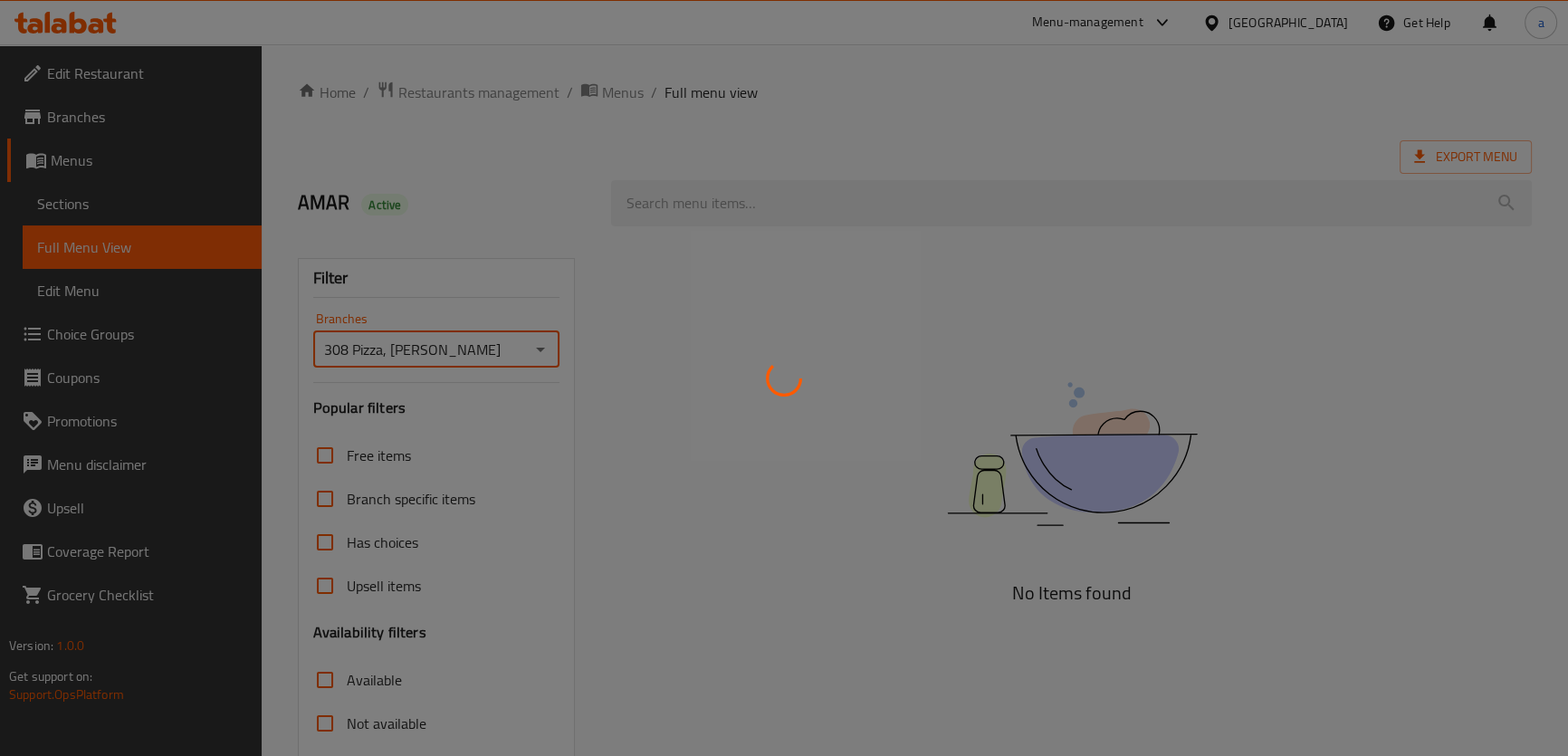
click at [715, 198] on div at bounding box center [784, 378] width 1568 height 756
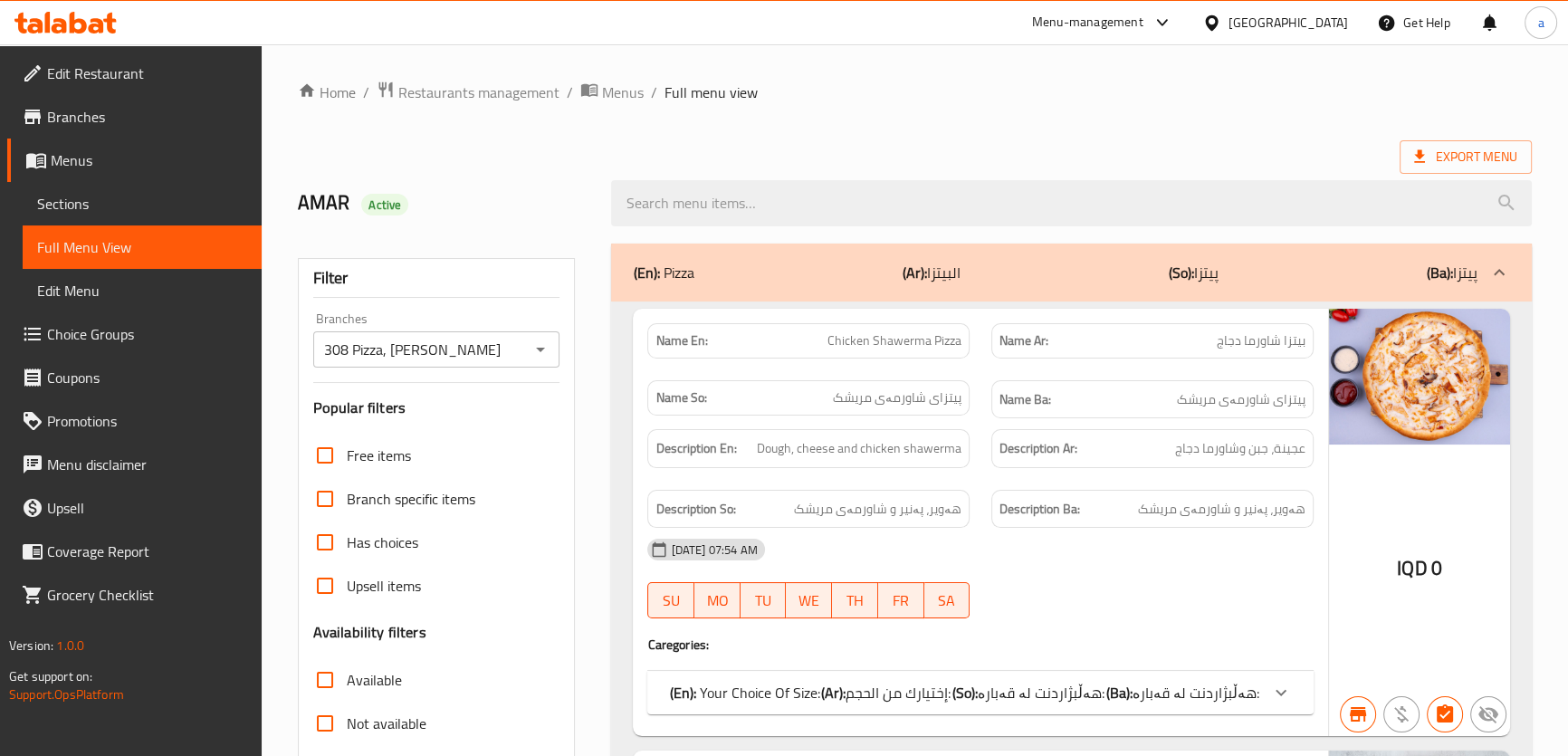
click at [715, 198] on input "search" at bounding box center [1071, 203] width 919 height 46
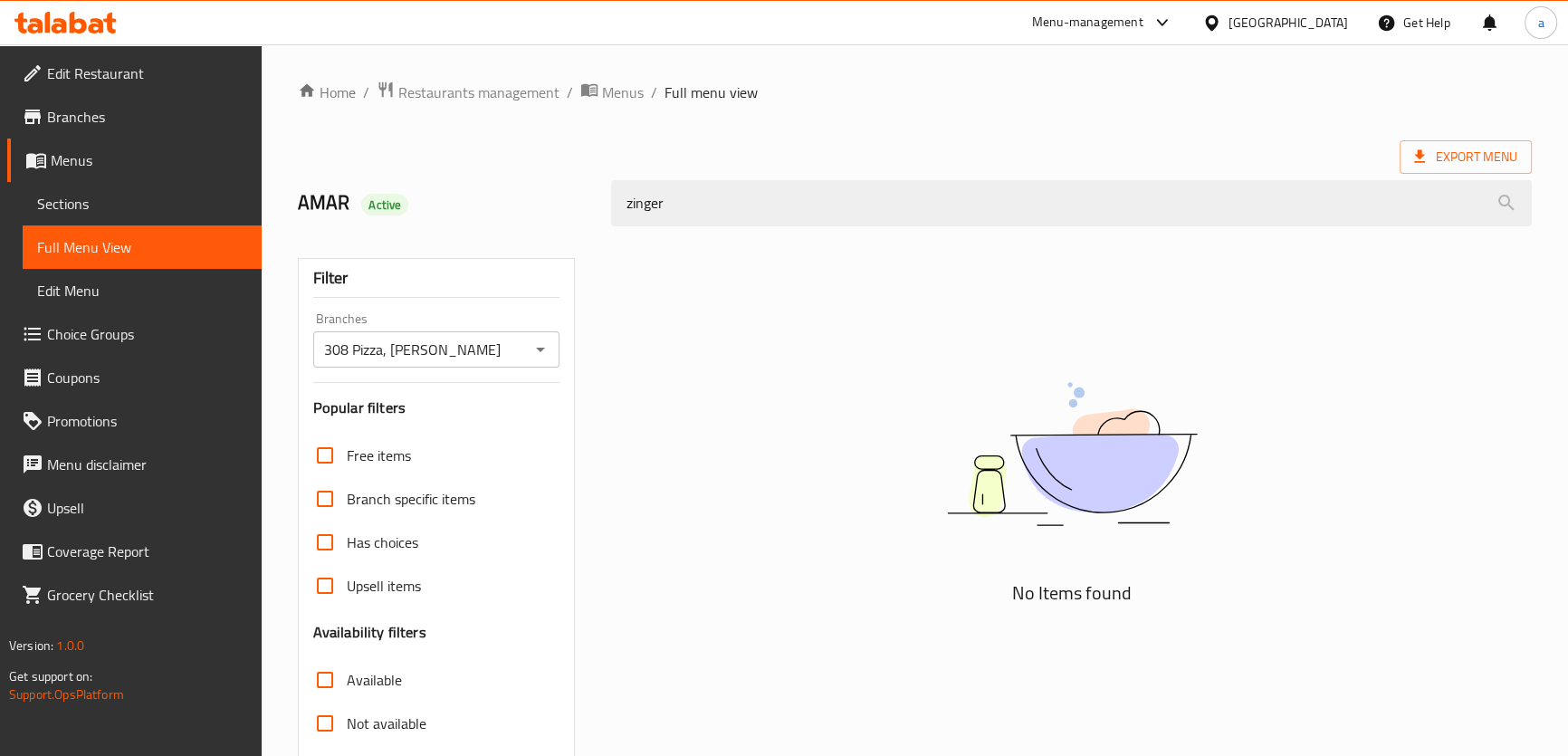
type input "zinger"
click at [206, 216] on link "Sections" at bounding box center [142, 204] width 239 height 44
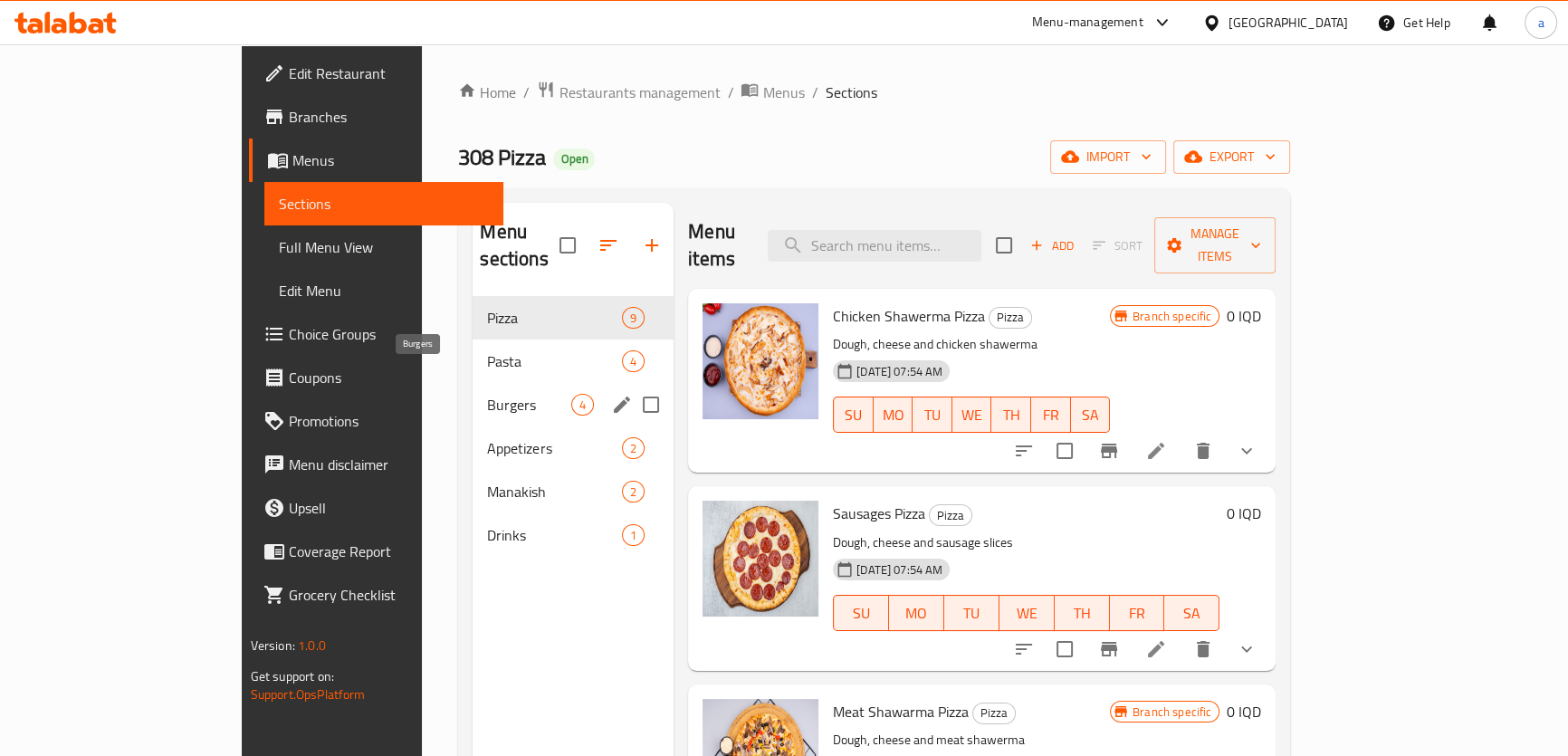
click at [487, 394] on span "Burgers" at bounding box center [528, 405] width 85 height 22
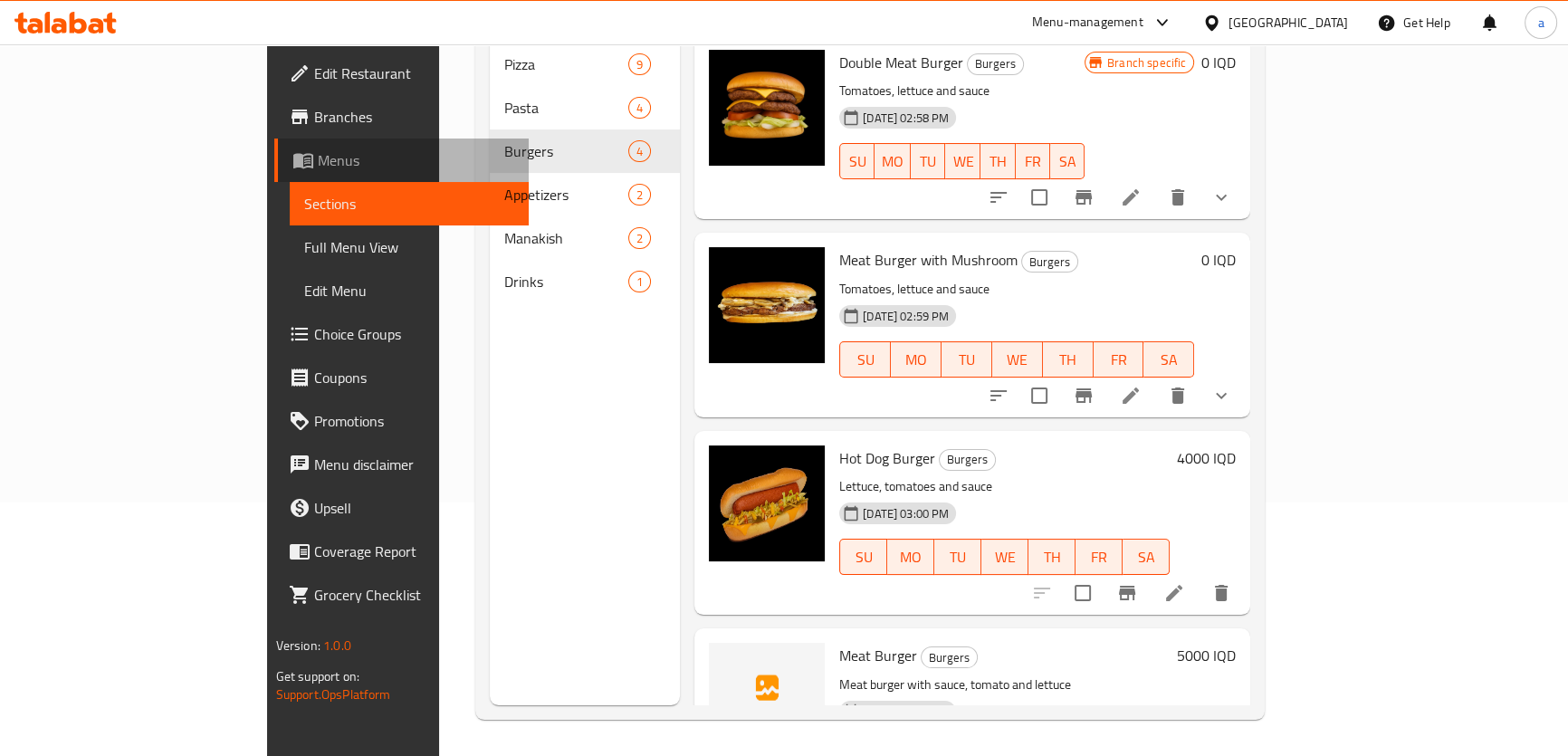
click at [317, 166] on span "Menus" at bounding box center [415, 160] width 196 height 22
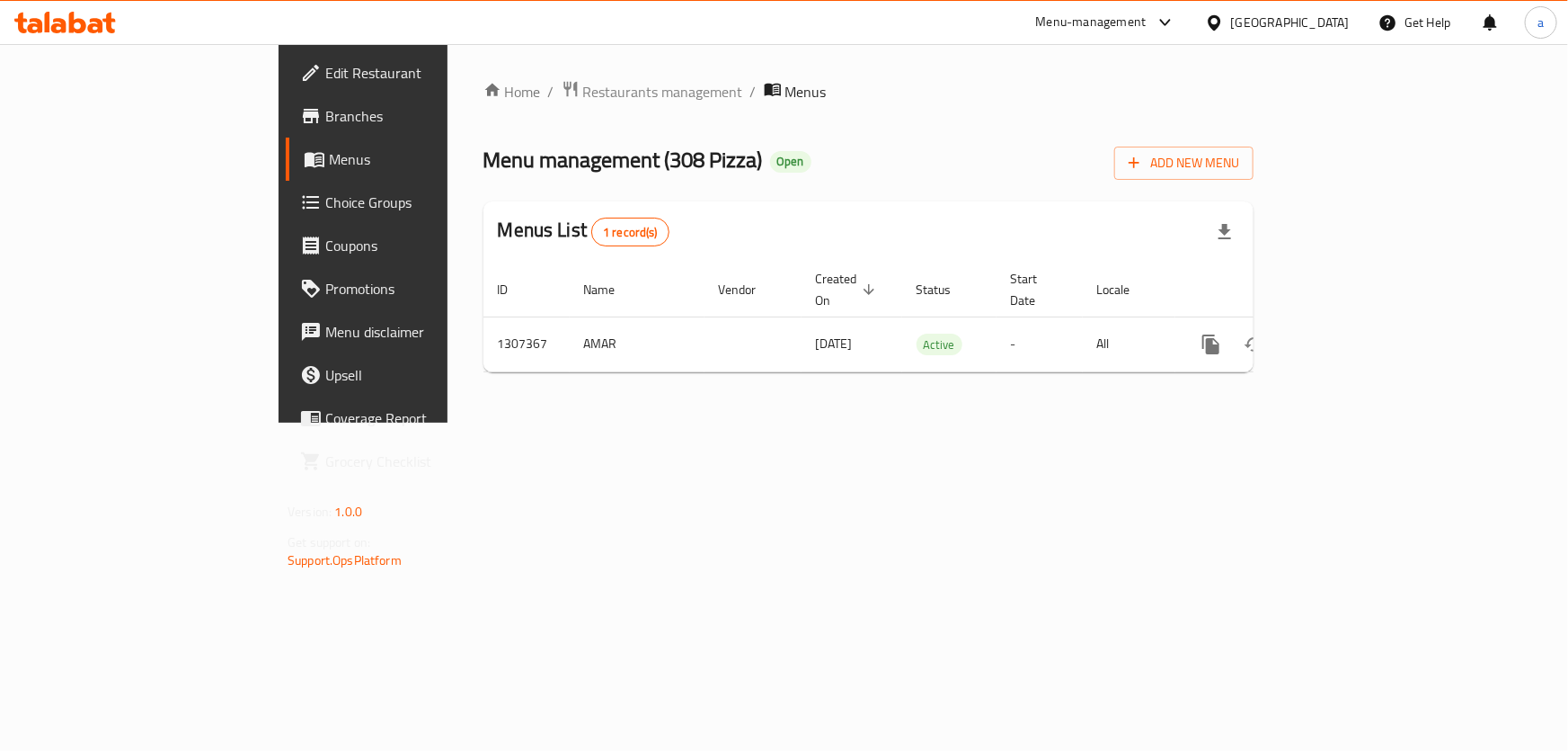
click at [105, 18] on icon at bounding box center [109, 23] width 13 height 21
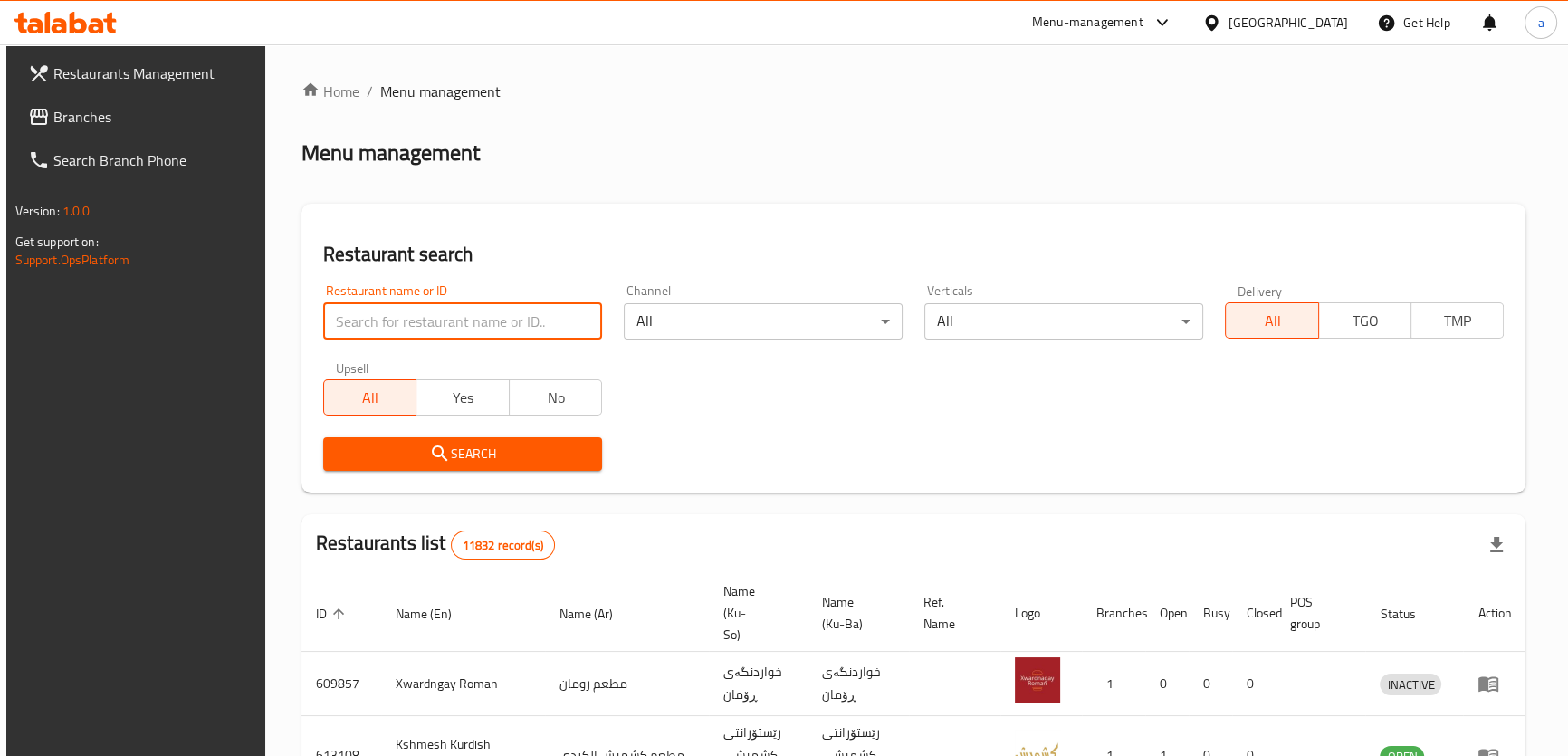
click at [401, 321] on input "search" at bounding box center [463, 321] width 279 height 36
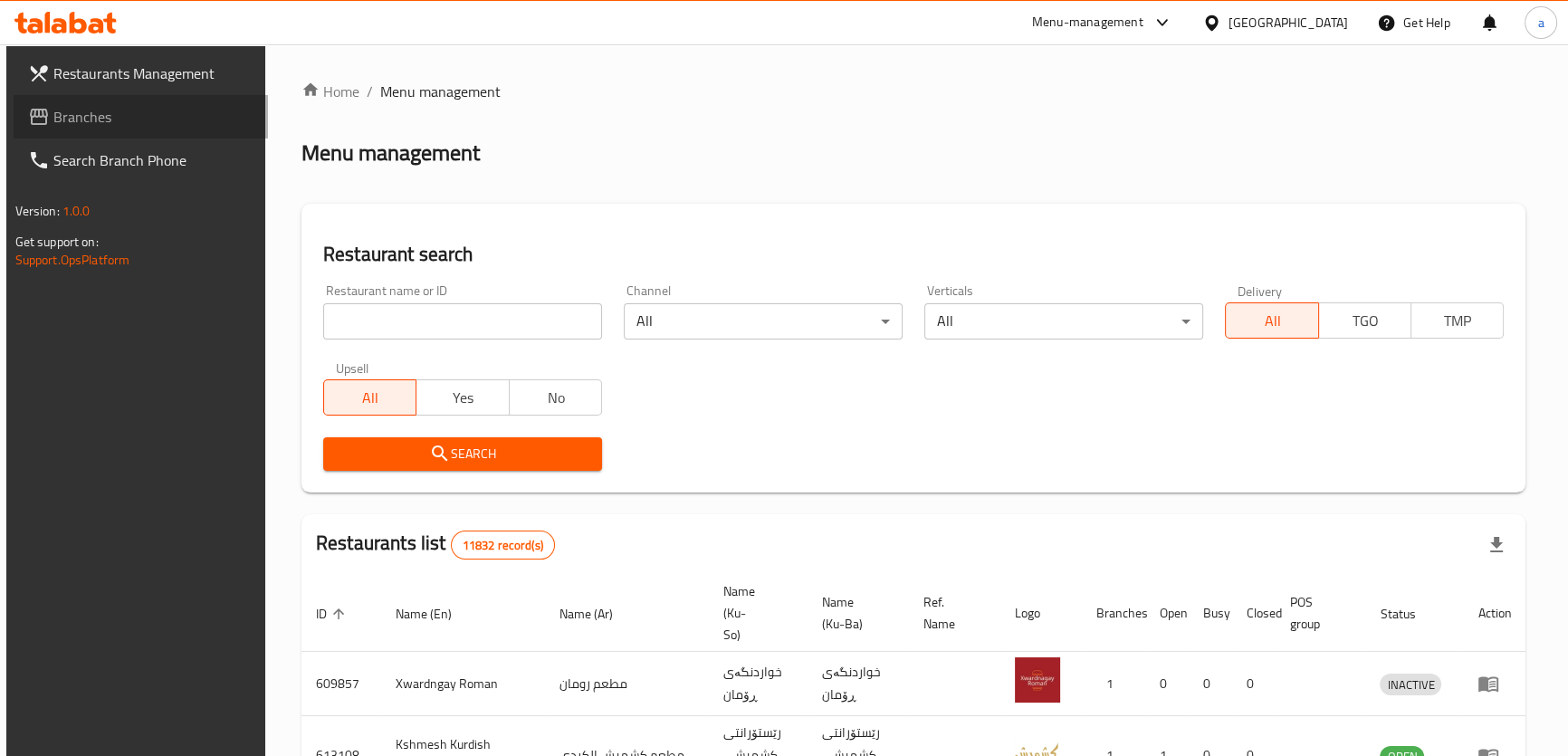
click at [200, 129] on link "Branches" at bounding box center [141, 117] width 255 height 44
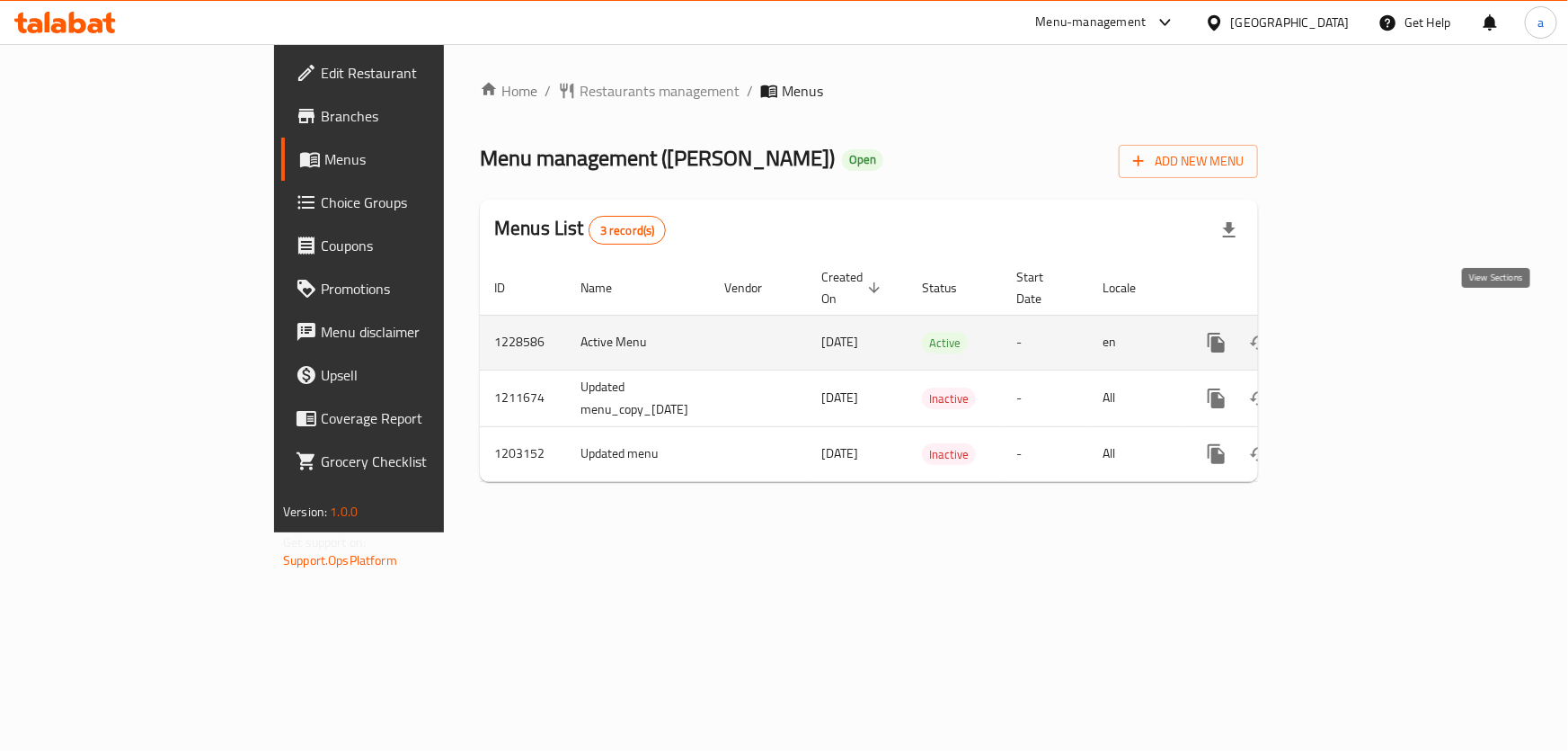
click at [1358, 332] on icon "enhanced table" at bounding box center [1347, 343] width 22 height 22
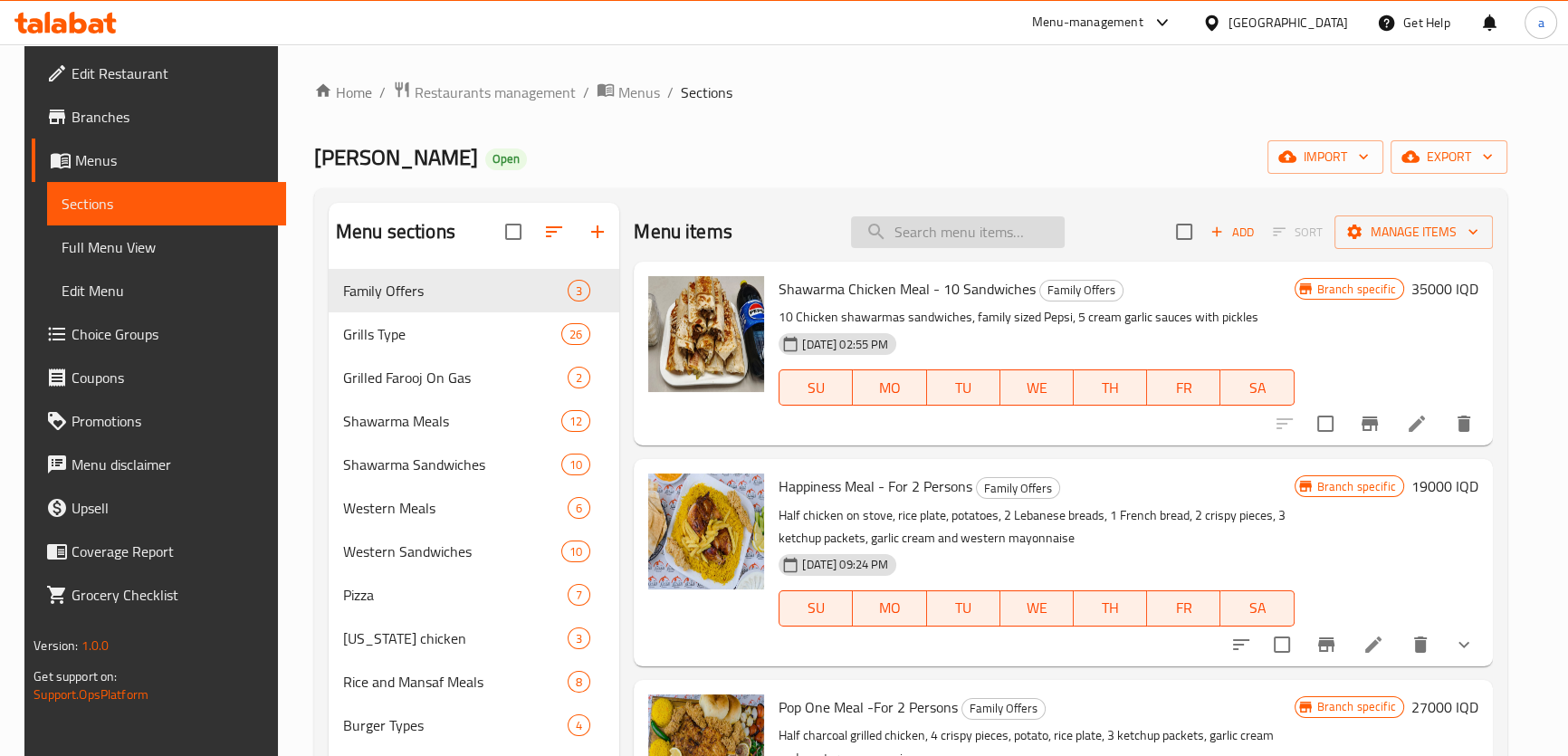
click at [932, 236] on input "search" at bounding box center [957, 232] width 214 height 32
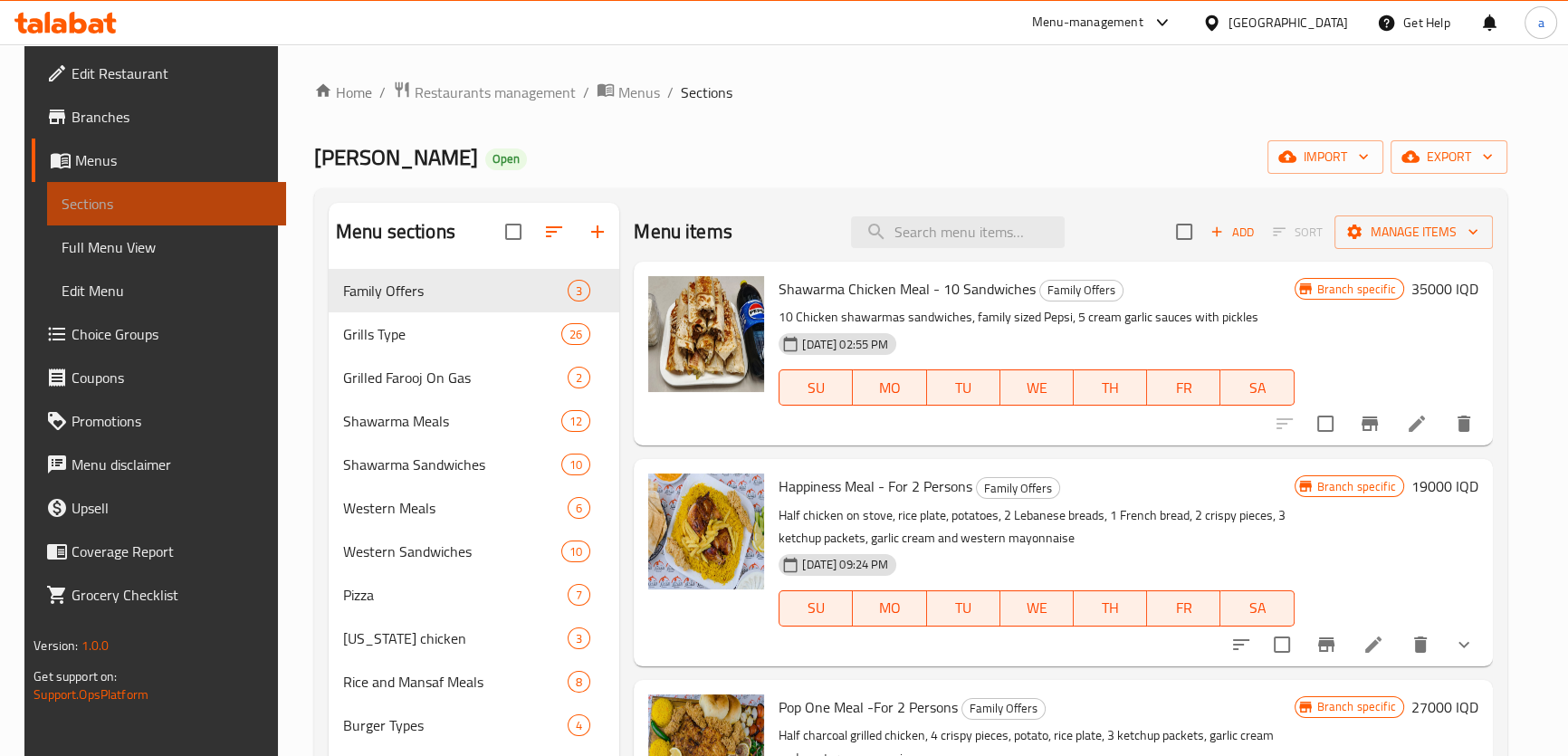
click at [190, 218] on link "Sections" at bounding box center [166, 204] width 239 height 44
click at [190, 239] on span "Full Menu View" at bounding box center [166, 247] width 210 height 22
click at [184, 246] on span "Full Menu View" at bounding box center [166, 247] width 210 height 22
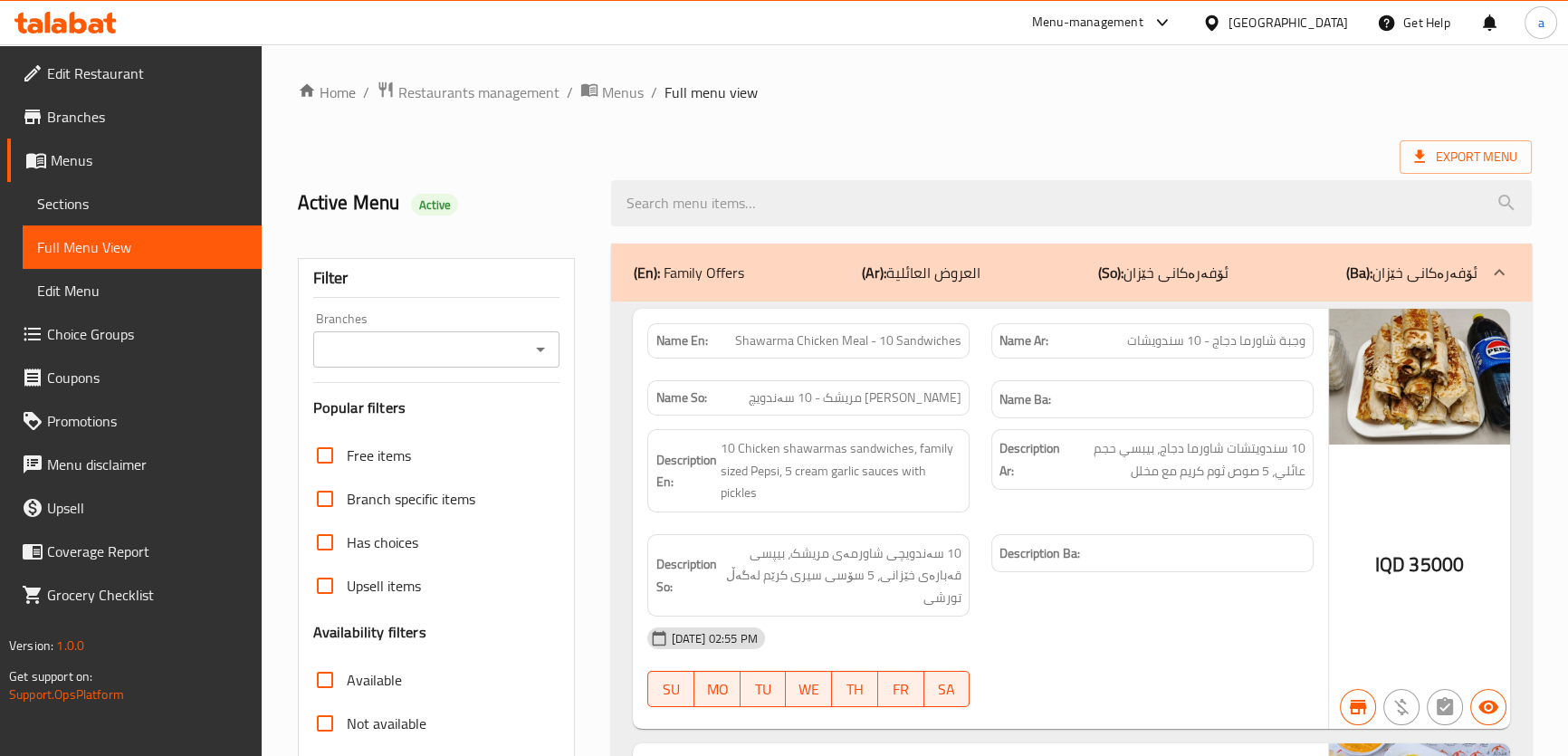
click at [543, 338] on icon "Open" at bounding box center [540, 349] width 22 height 22
click at [543, 341] on icon "Open" at bounding box center [540, 349] width 22 height 22
click at [543, 345] on icon "Open" at bounding box center [540, 349] width 22 height 22
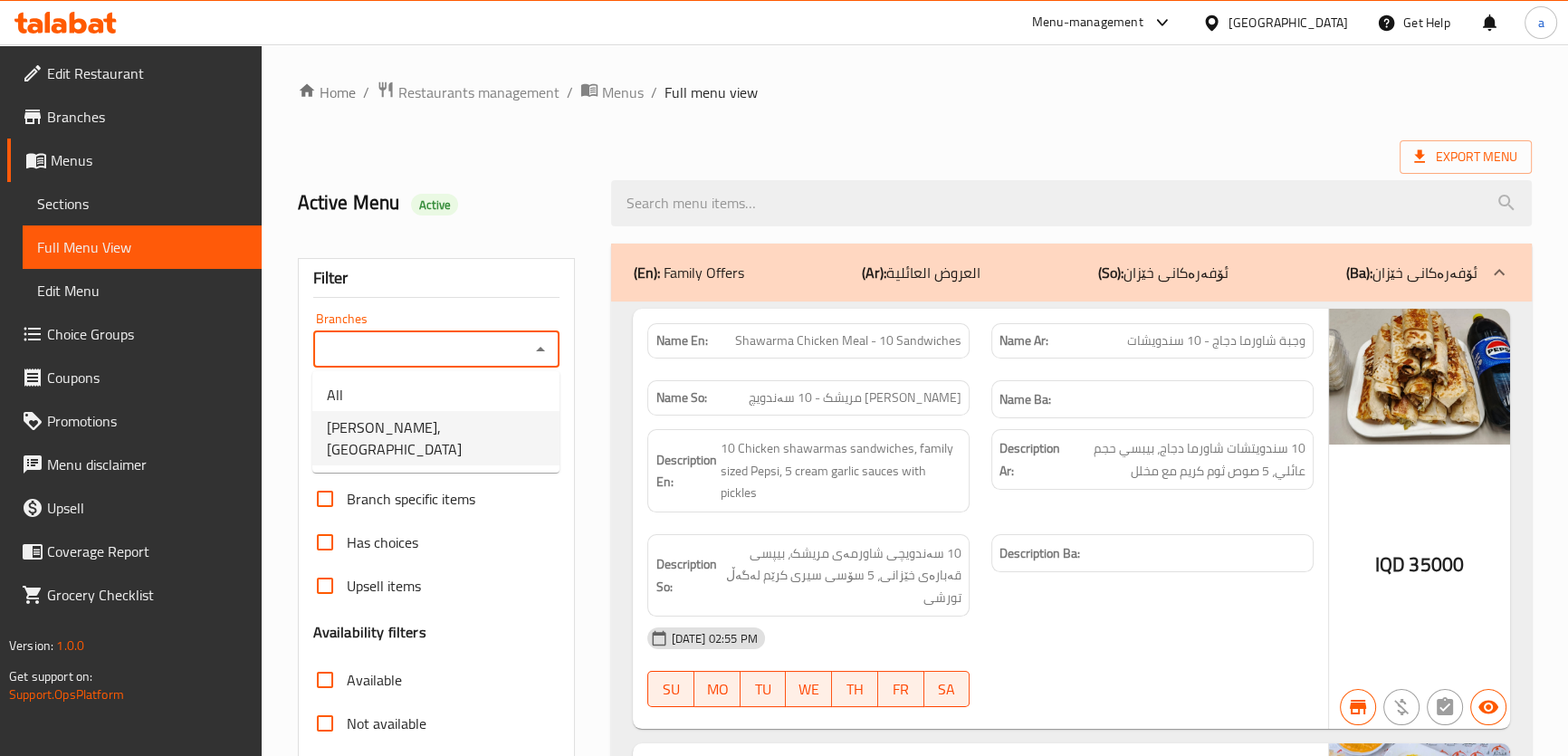
click at [478, 424] on span "[PERSON_NAME], [GEOGRAPHIC_DATA]" at bounding box center [435, 438] width 218 height 44
type input "[PERSON_NAME], [GEOGRAPHIC_DATA]"
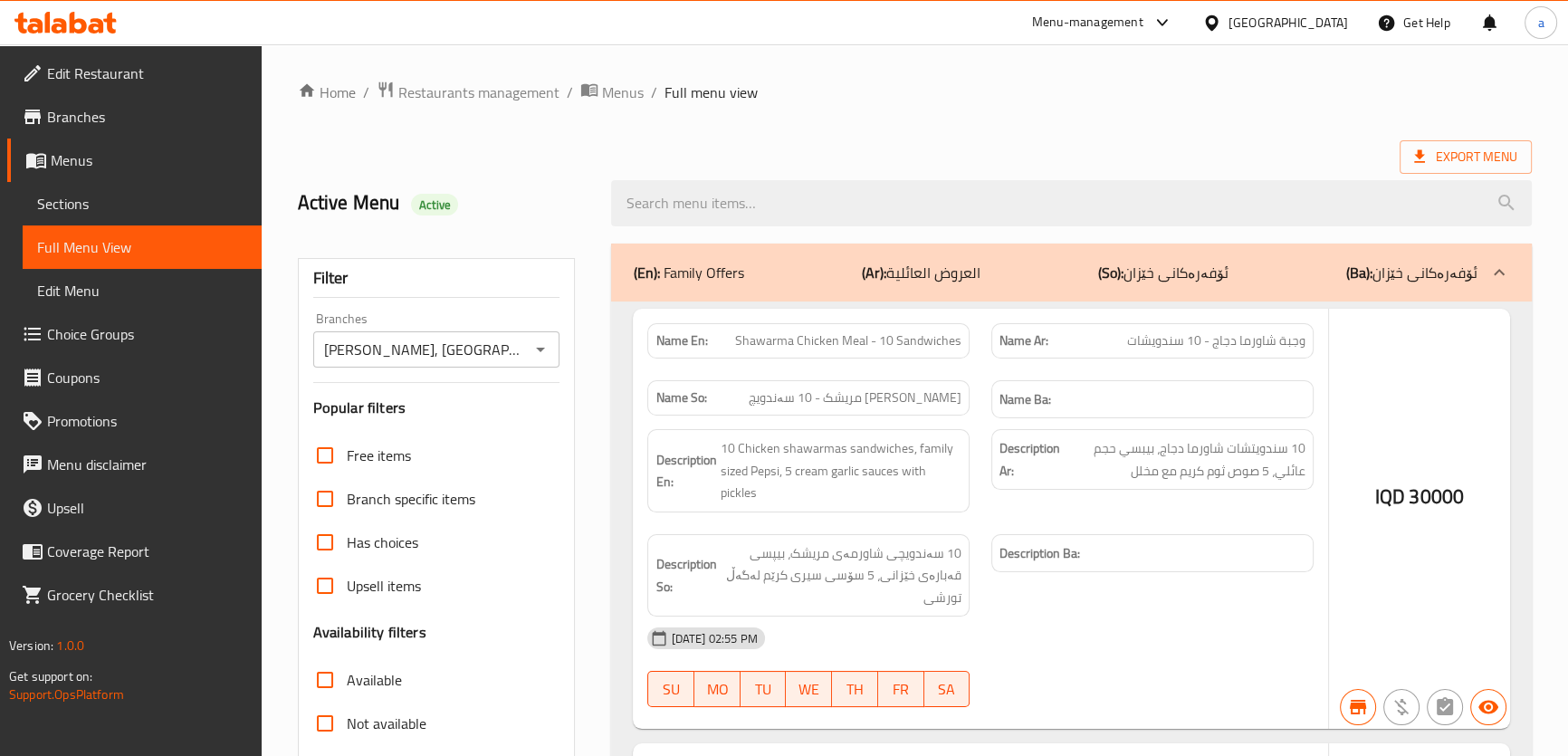
click at [714, 206] on div at bounding box center [784, 378] width 1568 height 756
click at [715, 206] on div at bounding box center [784, 378] width 1568 height 756
click at [726, 204] on div at bounding box center [784, 378] width 1568 height 756
click at [777, 197] on div at bounding box center [784, 378] width 1568 height 756
click at [777, 198] on div at bounding box center [784, 378] width 1568 height 756
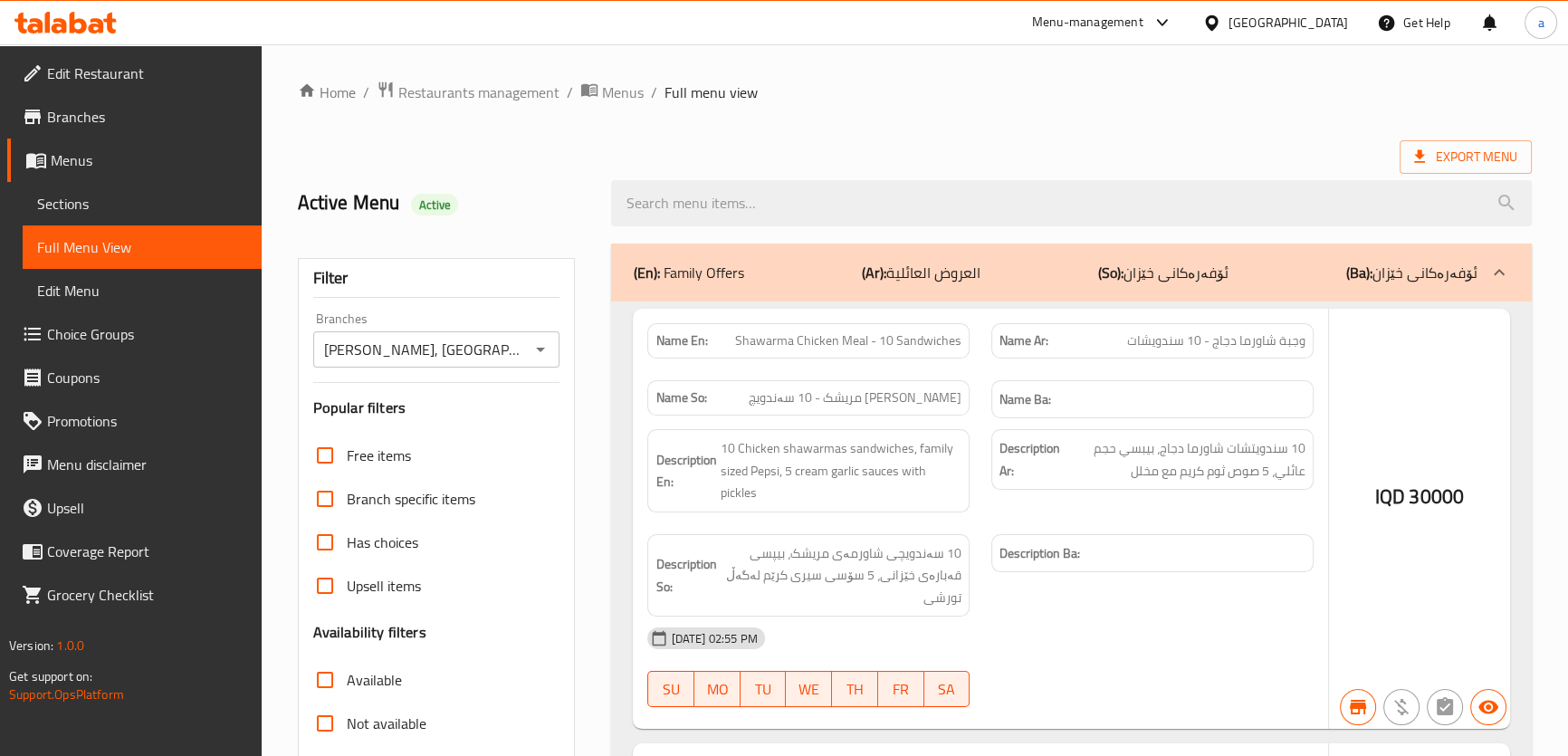
click at [777, 198] on div at bounding box center [784, 378] width 1568 height 756
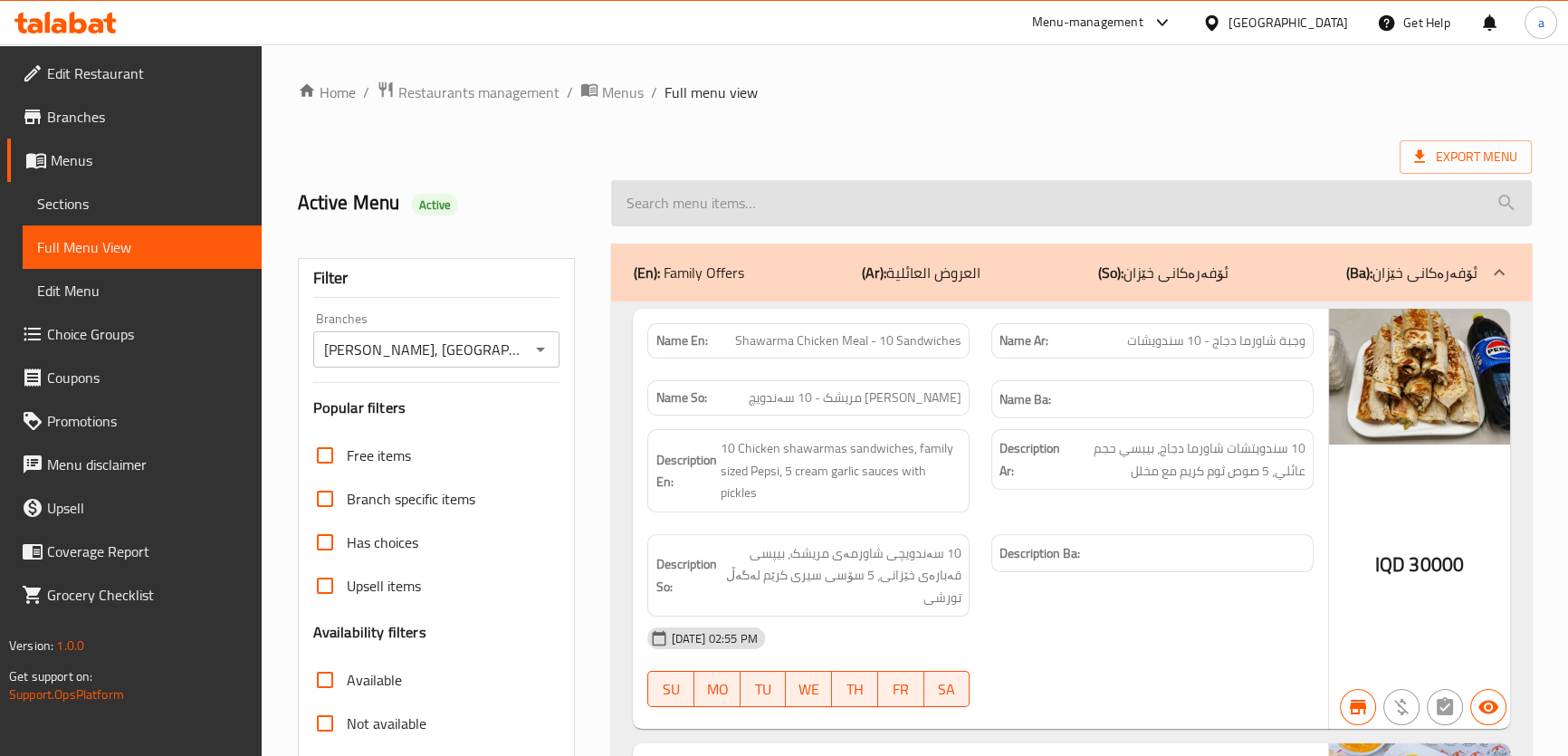
click at [728, 207] on input "search" at bounding box center [1071, 203] width 919 height 46
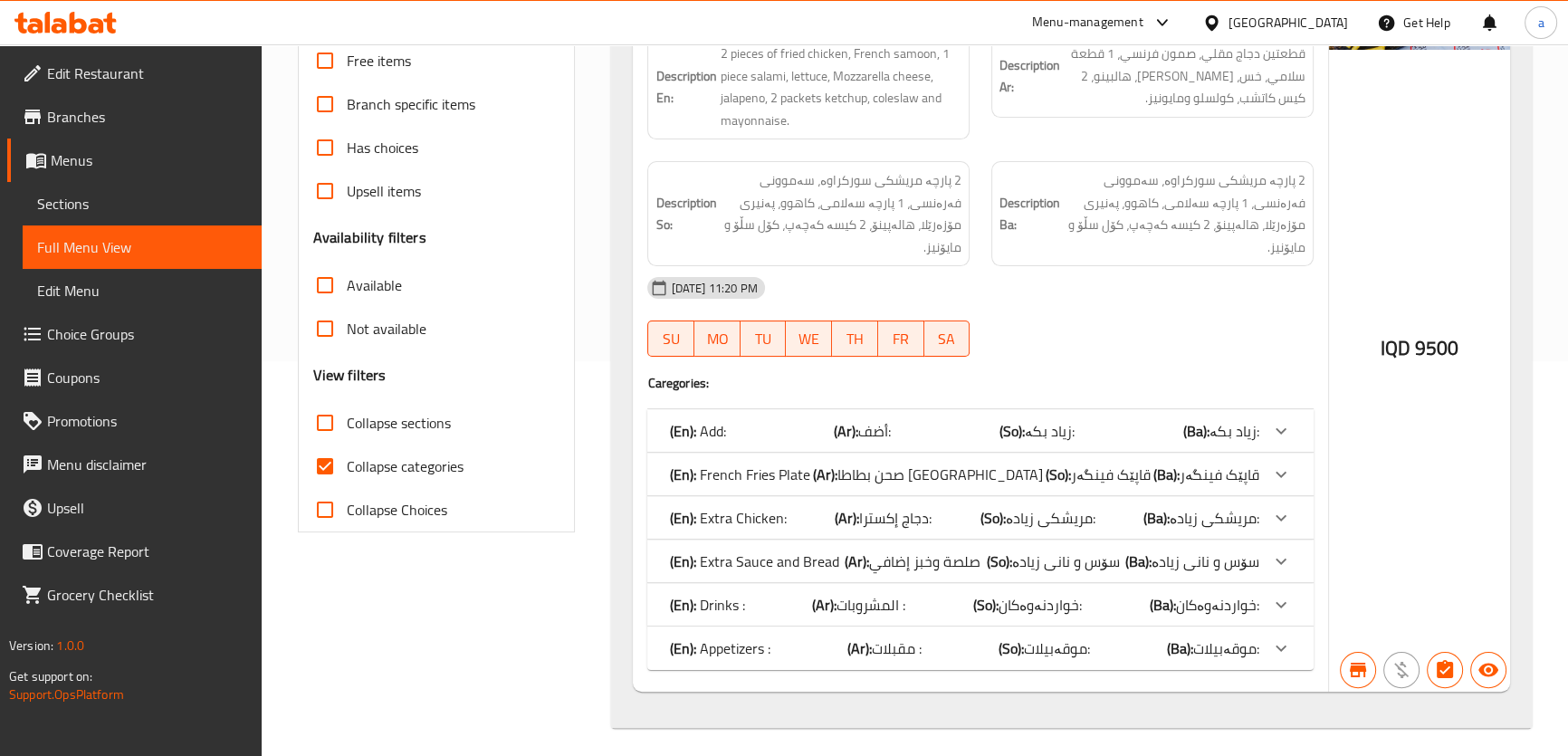
scroll to position [401, 0]
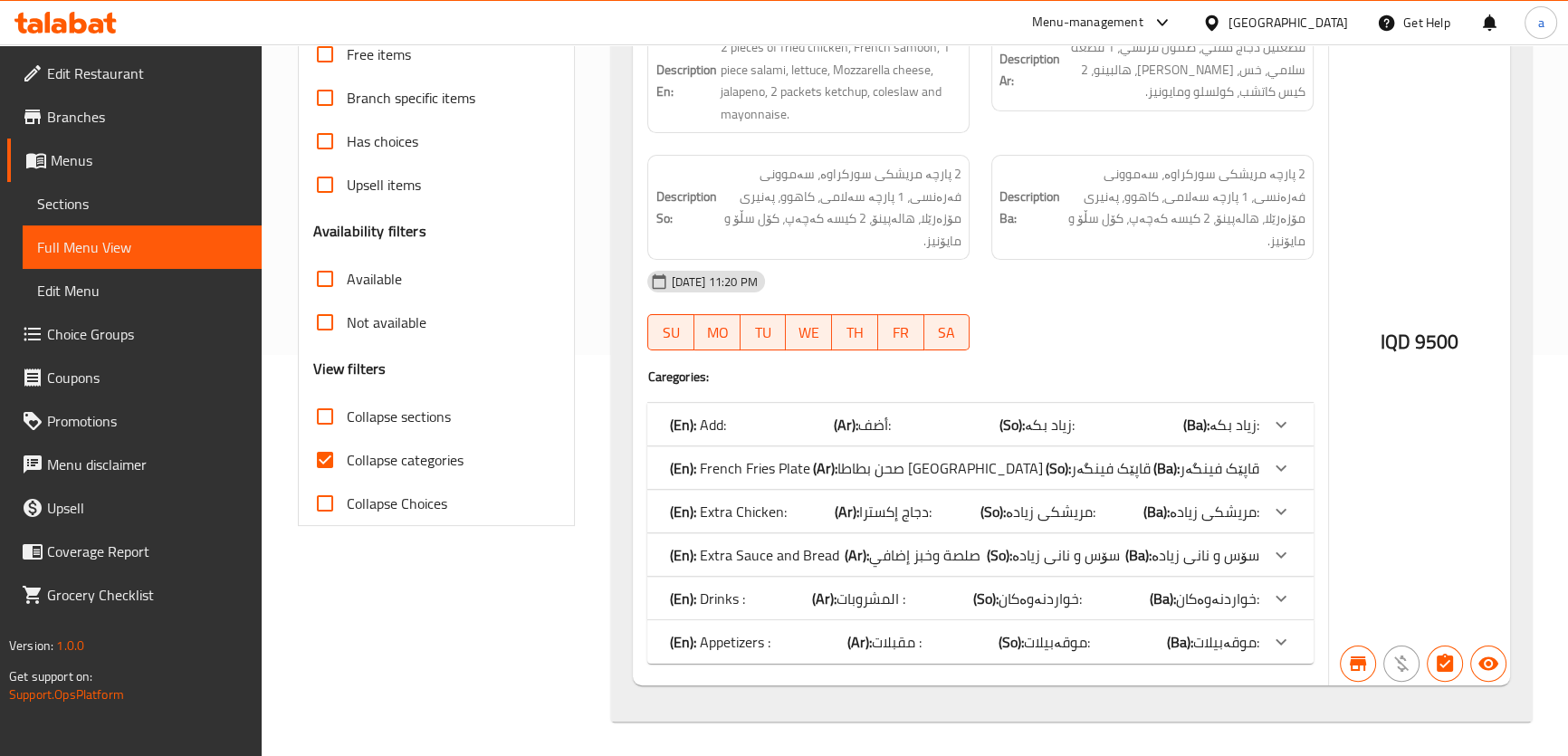
type input "zinger"
click at [358, 454] on span "Collapse categories" at bounding box center [404, 460] width 116 height 22
click at [346, 454] on input "Collapse categories" at bounding box center [325, 460] width 44 height 44
checkbox input "false"
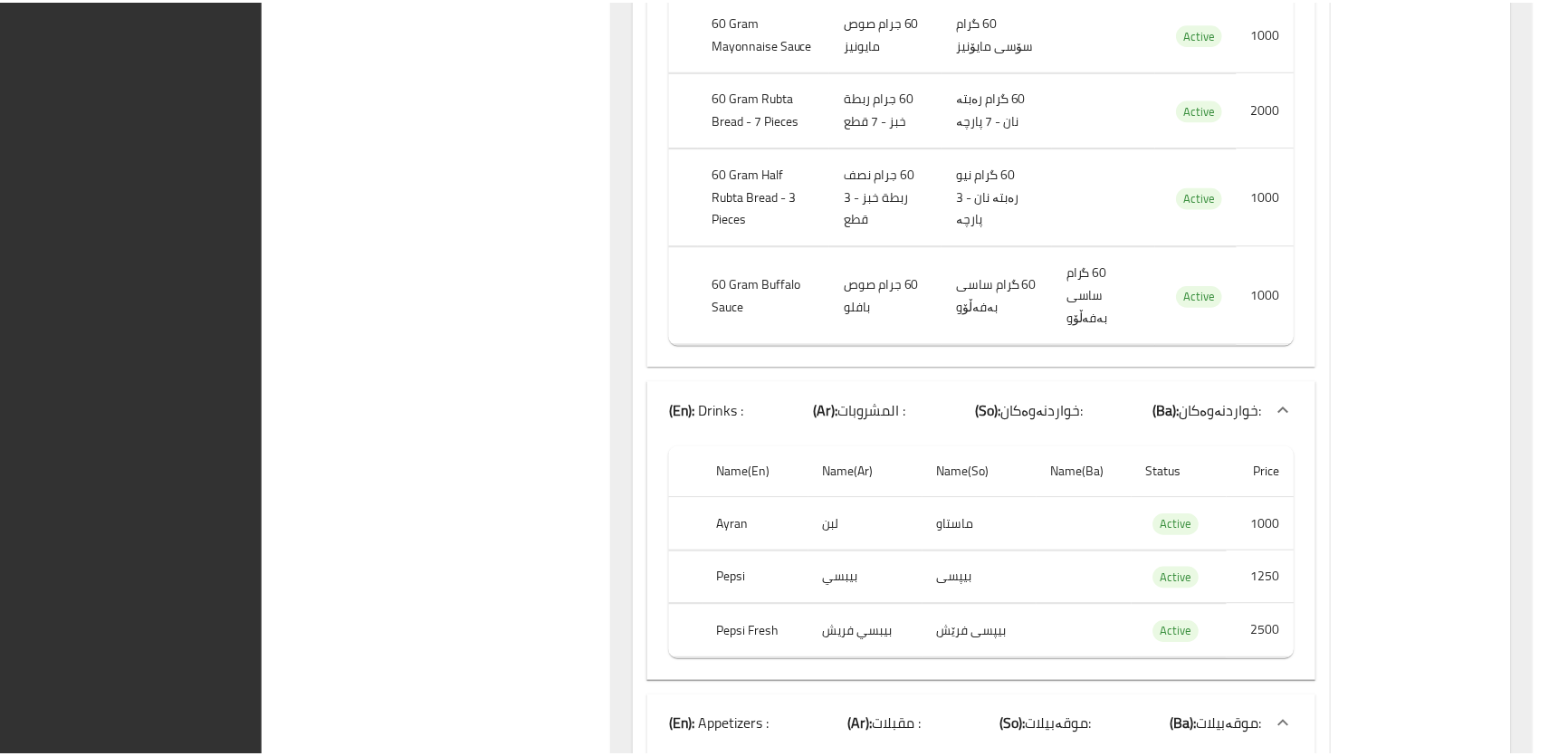
scroll to position [2104, 0]
